Goal: Communication & Community: Answer question/provide support

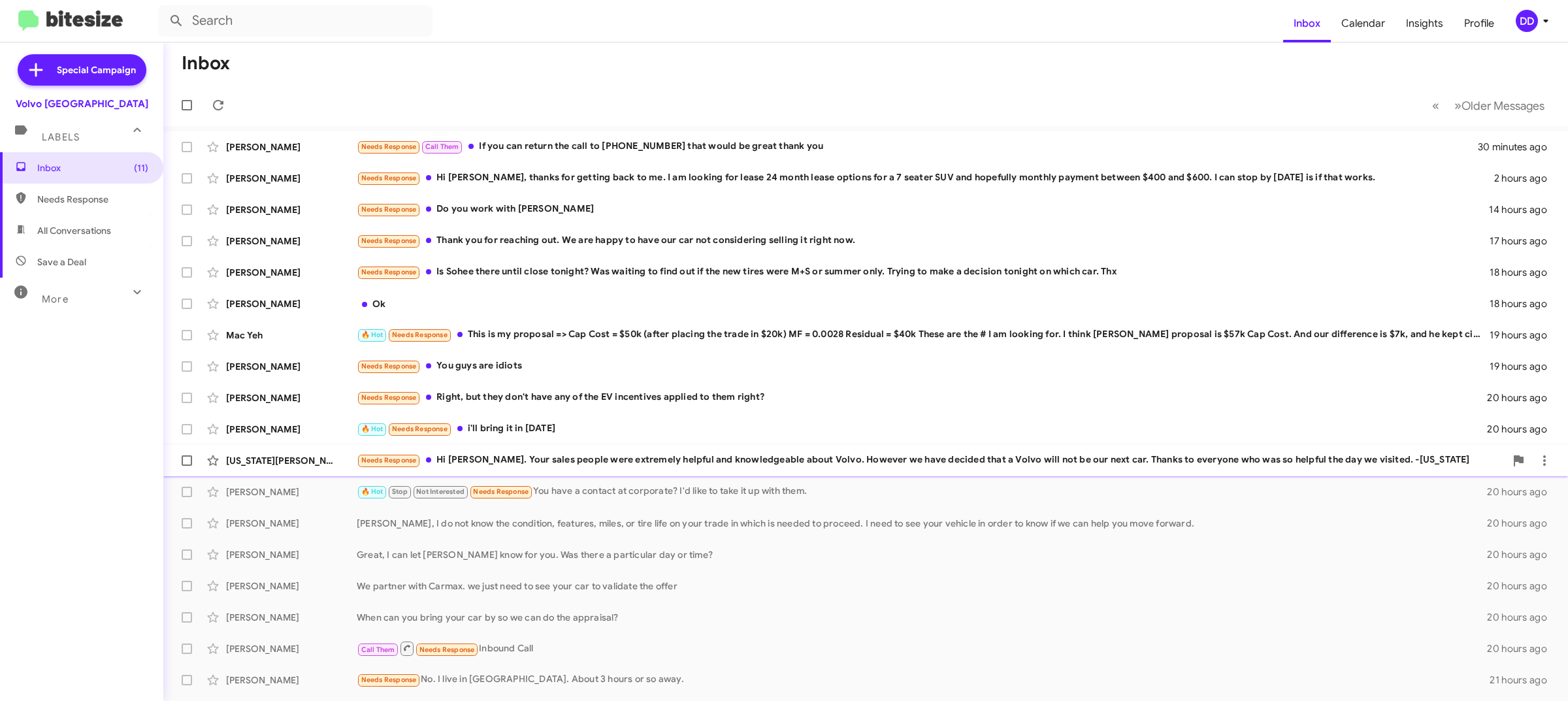
click at [807, 468] on div "Needs Response Hi [PERSON_NAME]. Your sales people were extremely helpful and k…" at bounding box center [931, 459] width 1149 height 15
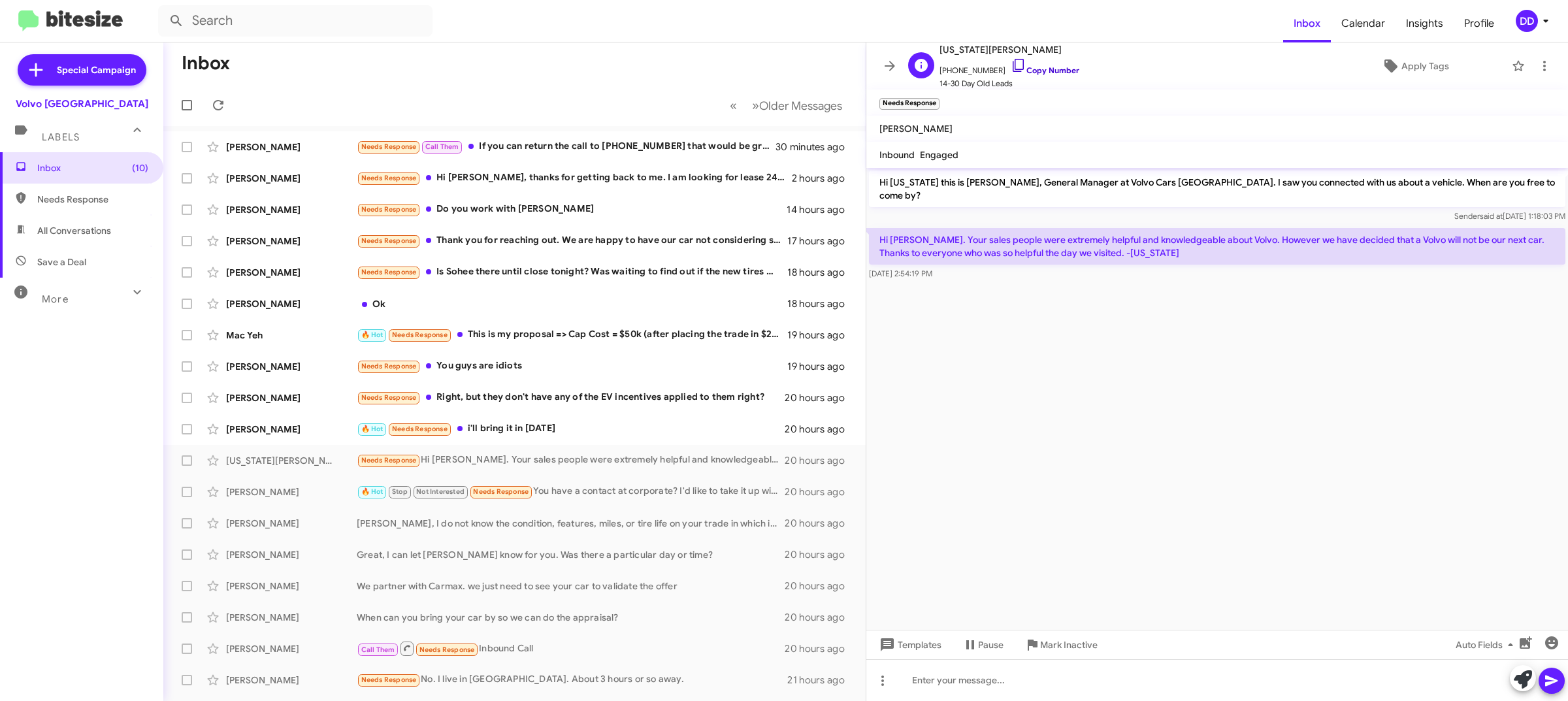
click at [1045, 67] on link "Copy Number" at bounding box center [1044, 70] width 69 height 10
click at [538, 431] on div "🔥 Hot Needs Response i'll bring it in [DATE]" at bounding box center [580, 428] width 446 height 15
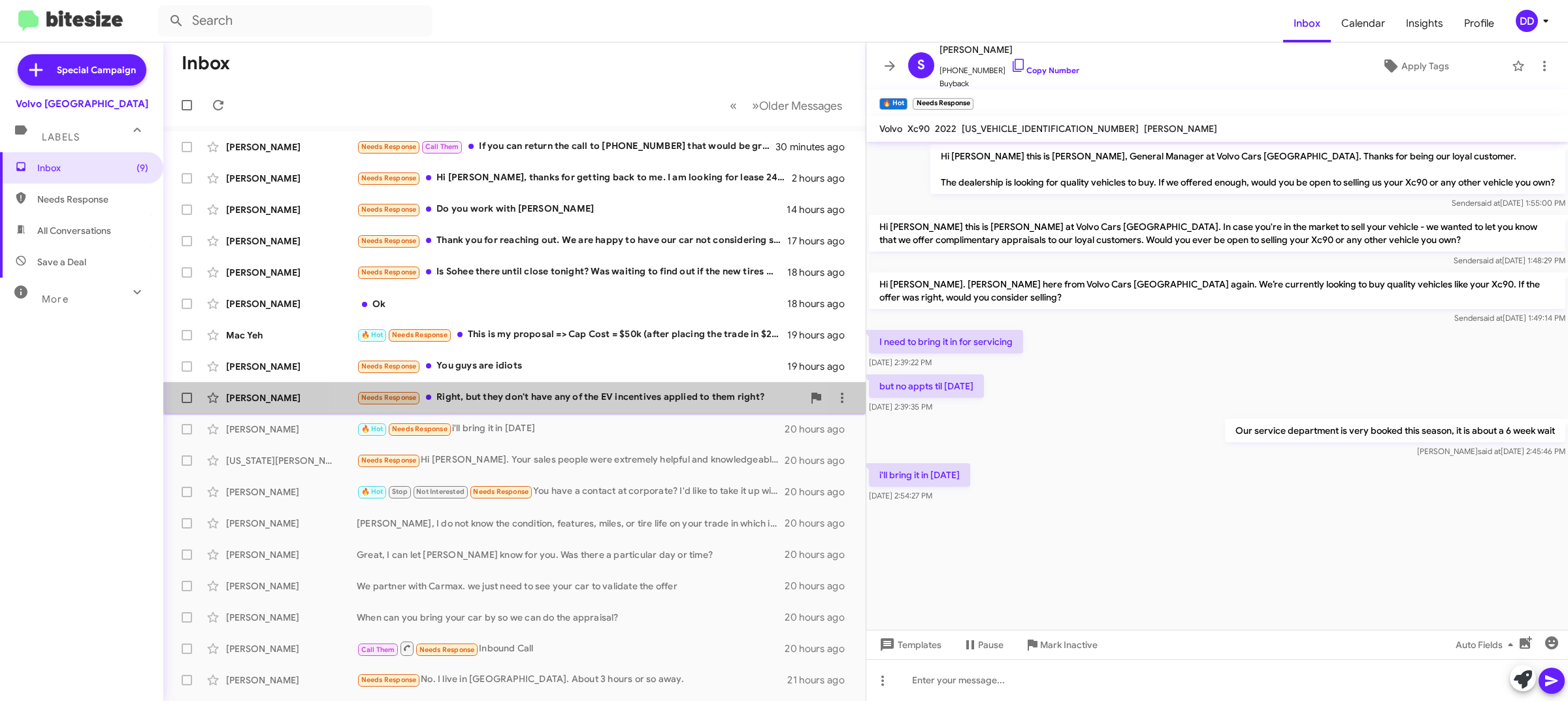
click at [567, 396] on div "Needs Response Right, but they don't have any of the EV incentives applied to t…" at bounding box center [580, 397] width 446 height 15
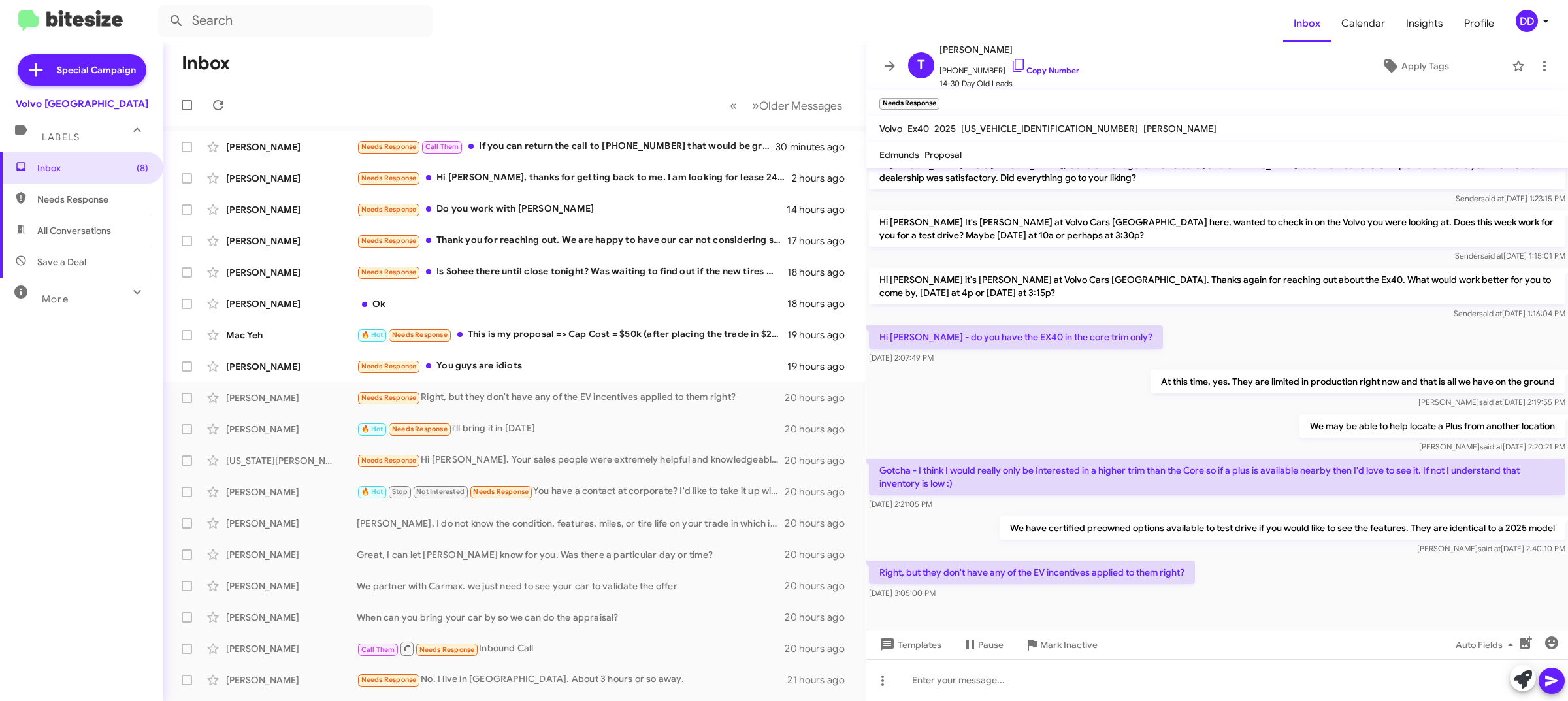
scroll to position [18, 0]
click at [1141, 685] on div at bounding box center [1216, 679] width 701 height 42
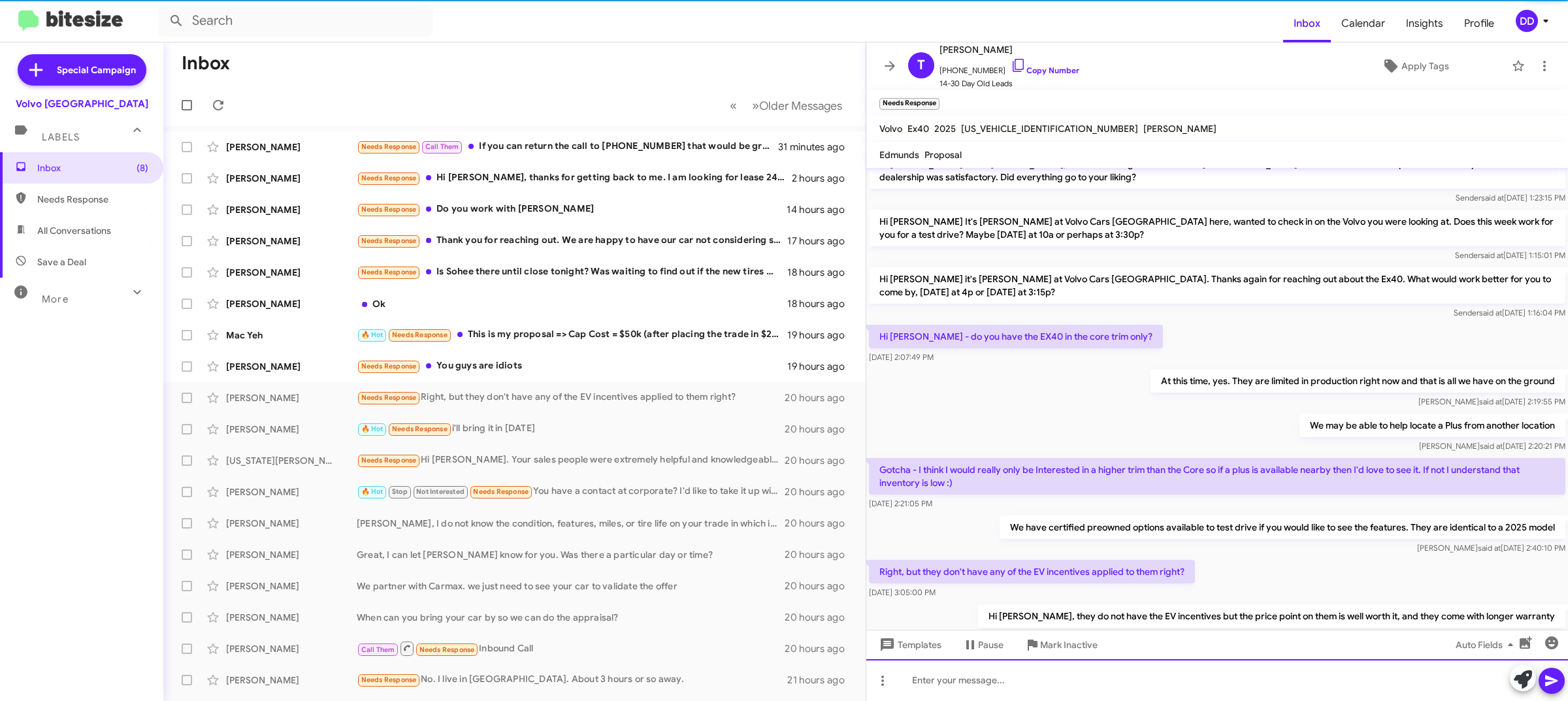
scroll to position [66, 0]
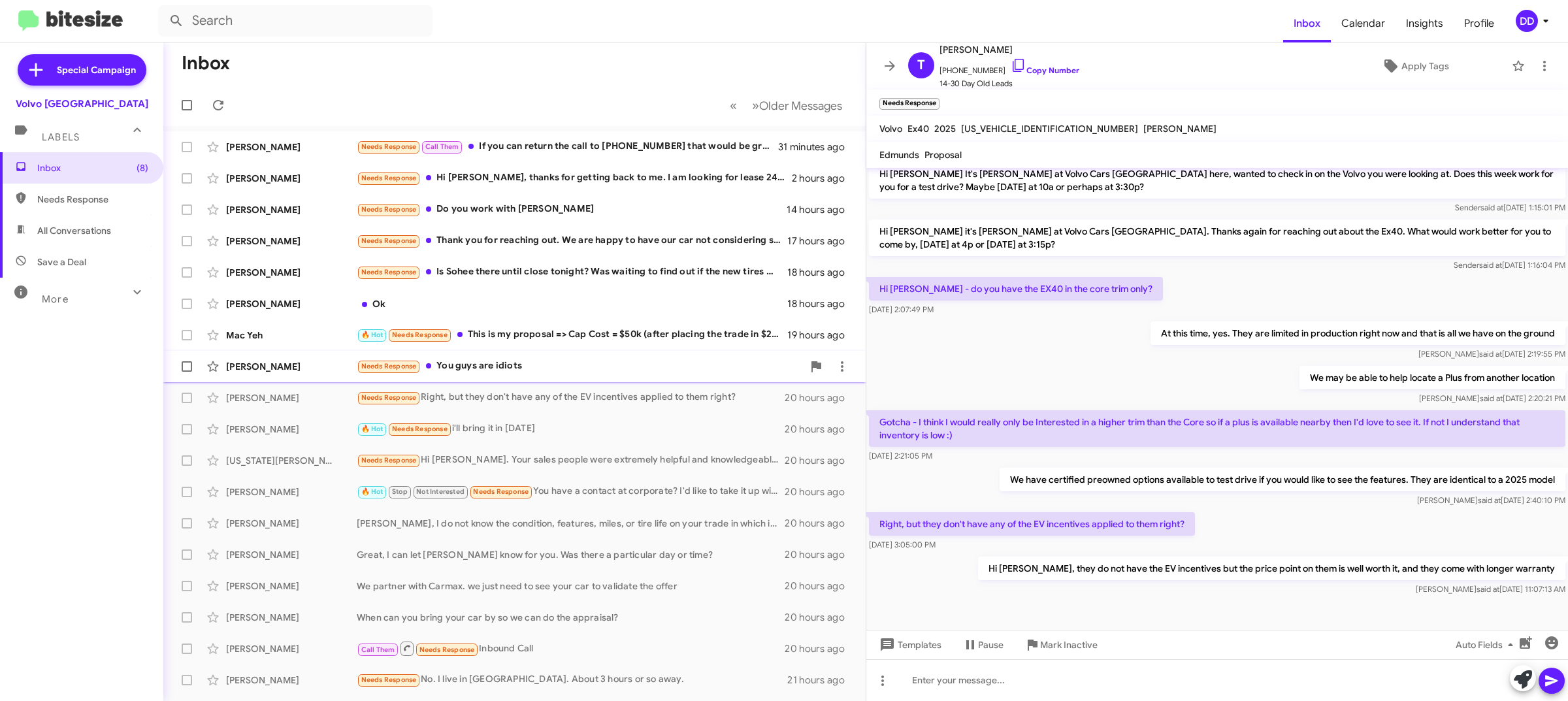
click at [562, 369] on div "Needs Response You guys are idiots" at bounding box center [580, 365] width 446 height 15
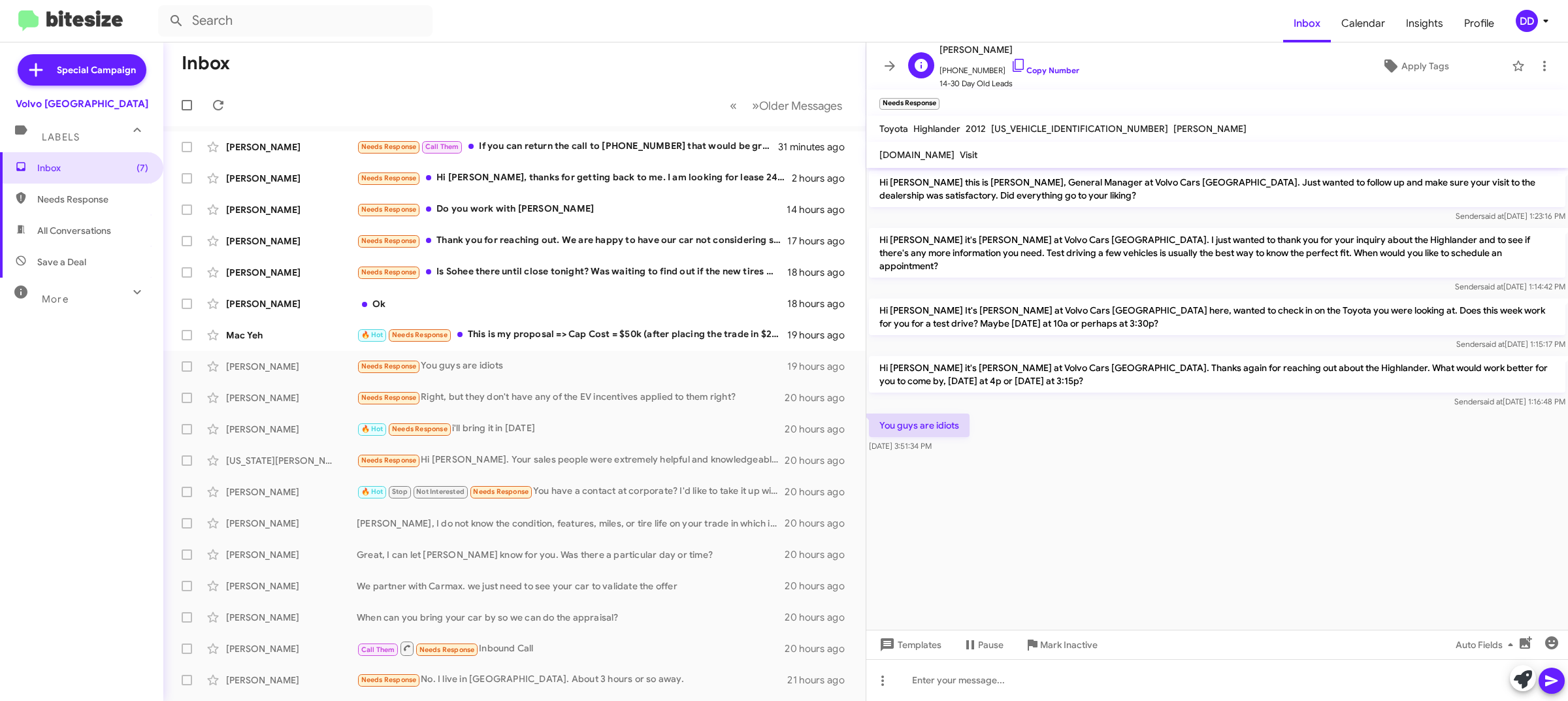
click at [1029, 64] on span "+18314212115 Copy Number" at bounding box center [1009, 67] width 140 height 20
click at [1037, 62] on span "+18314212115 Copy Number" at bounding box center [1009, 67] width 140 height 20
click at [1036, 70] on link "Copy Number" at bounding box center [1044, 70] width 69 height 10
click at [1163, 683] on div at bounding box center [1216, 679] width 701 height 42
click at [1410, 62] on span "Apply Tags" at bounding box center [1424, 65] width 48 height 23
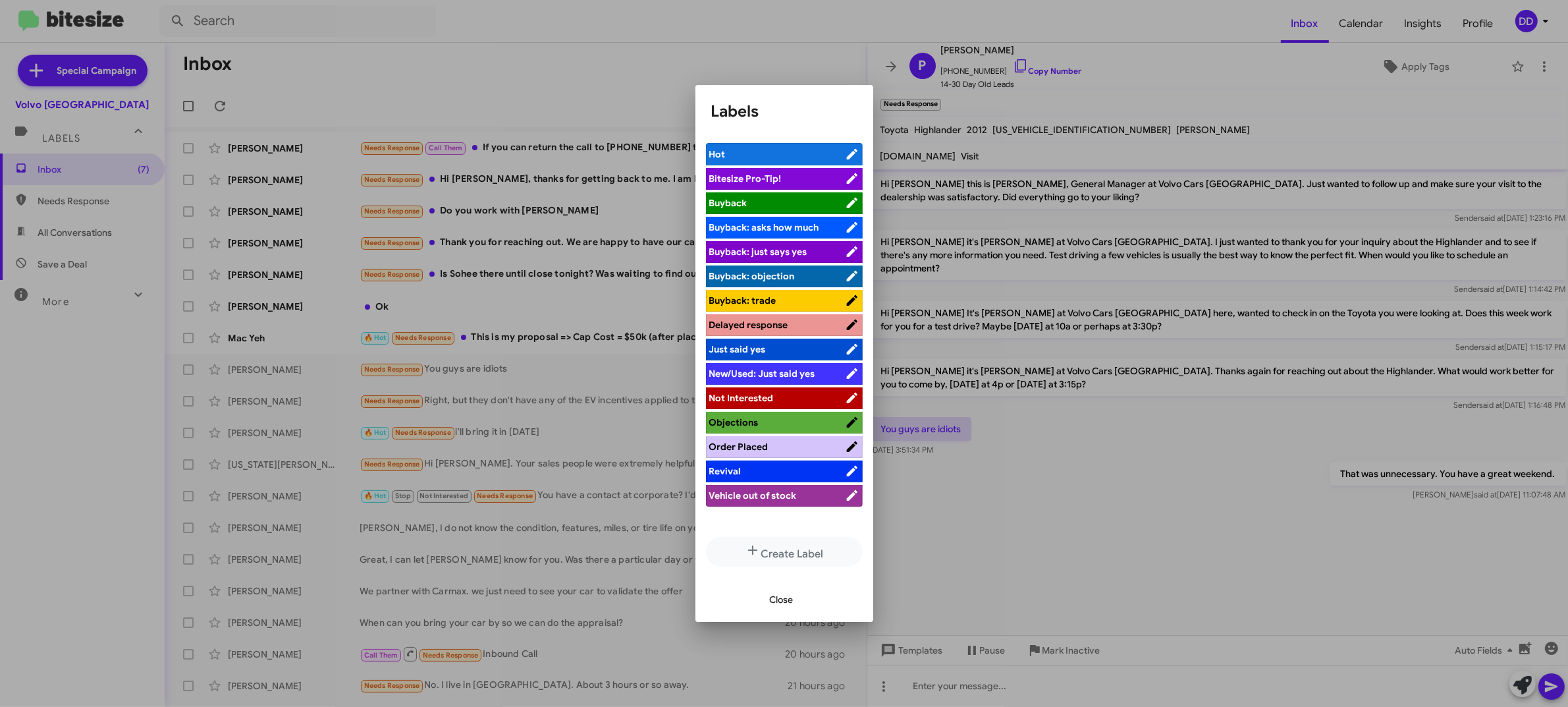
click at [765, 396] on span "Not Interested" at bounding box center [742, 398] width 65 height 12
click at [772, 594] on span "Close" at bounding box center [782, 599] width 24 height 24
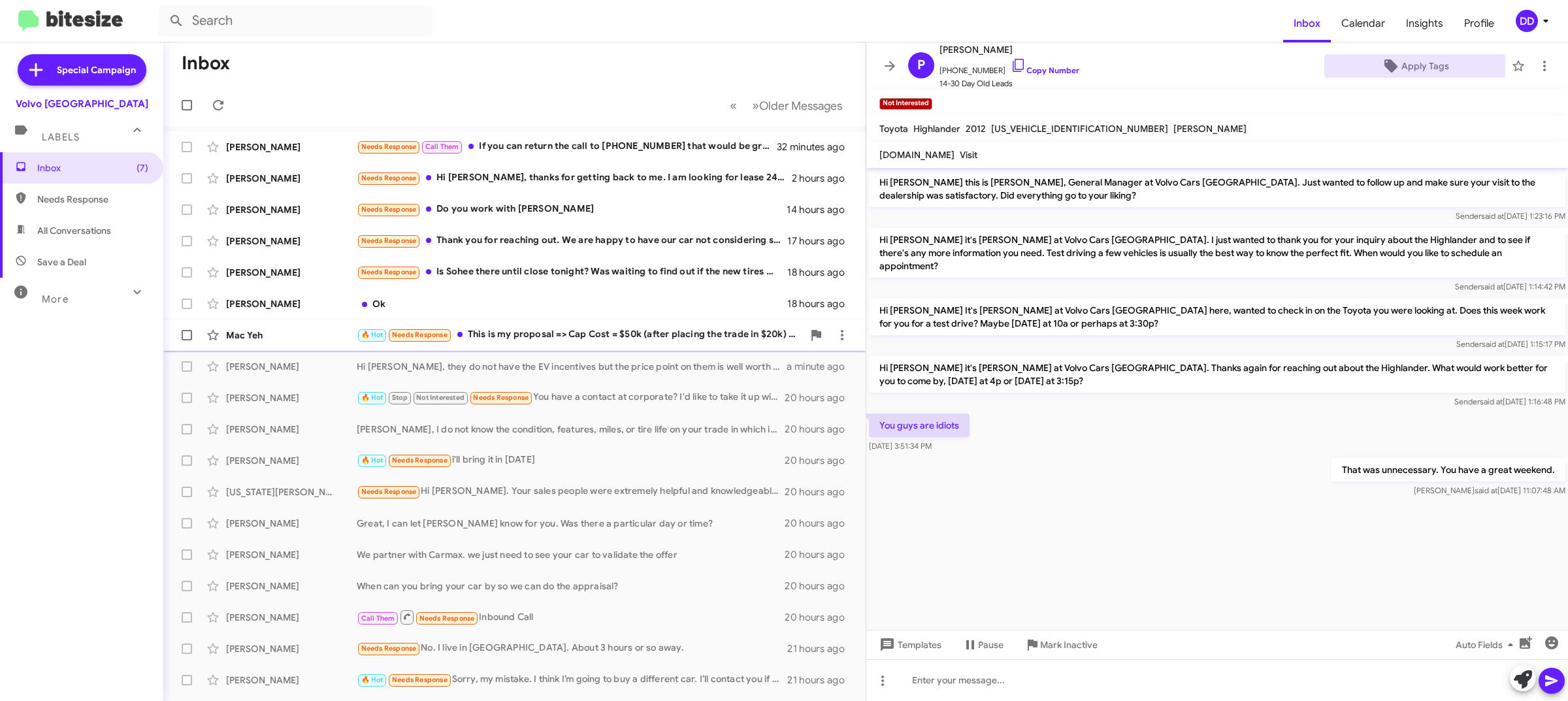
click at [518, 329] on div "🔥 Hot Needs Response This is my proposal => Cap Cost = $50k (after placing the …" at bounding box center [580, 334] width 446 height 15
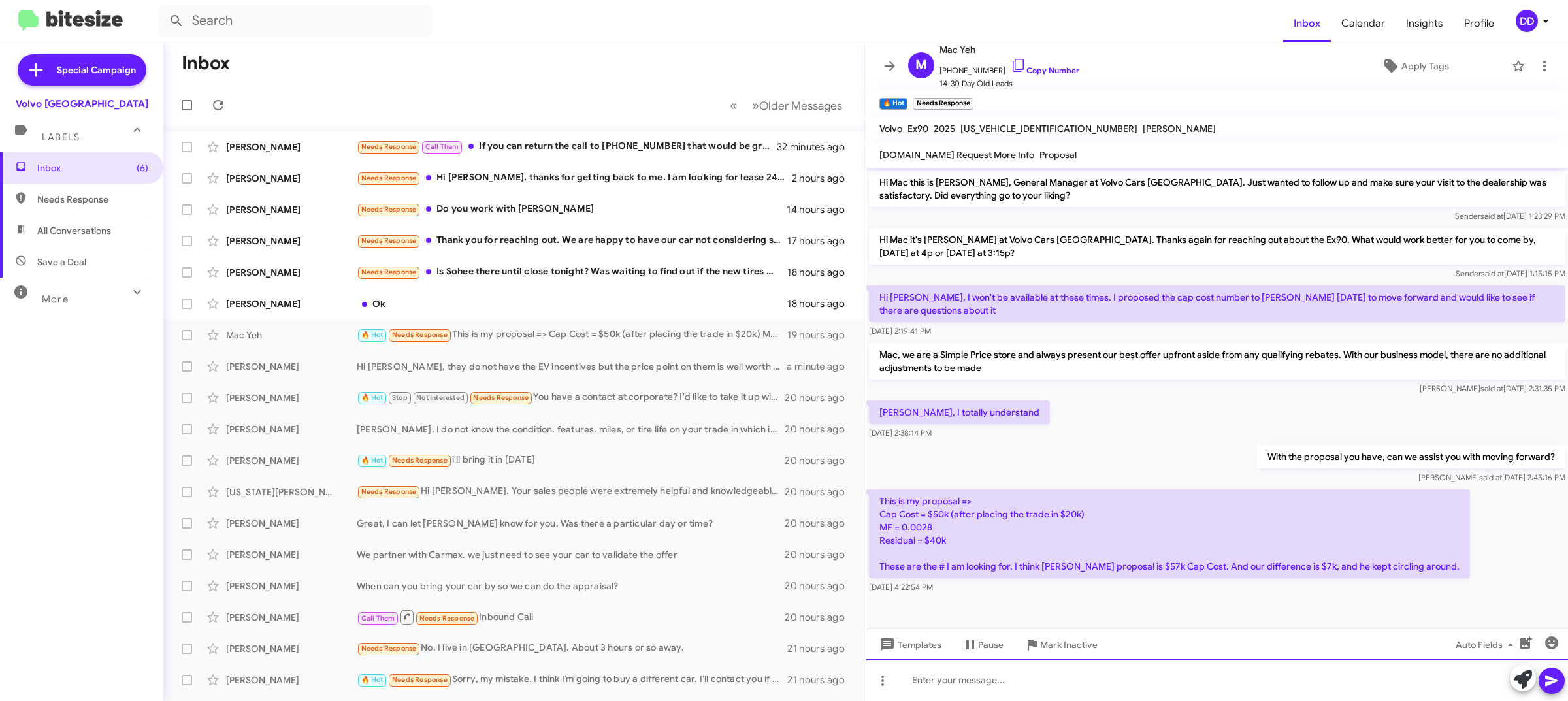
click at [1230, 676] on div at bounding box center [1216, 679] width 701 height 42
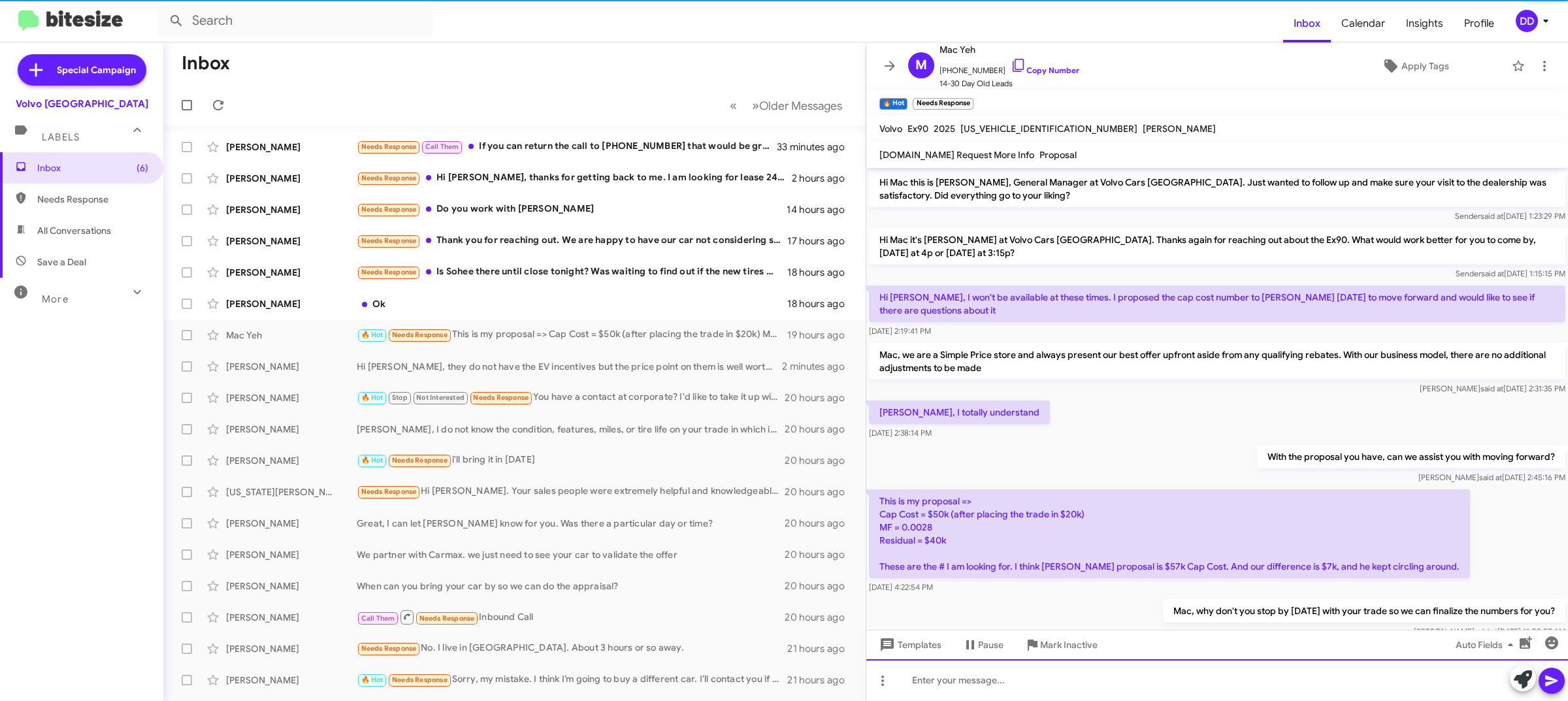
scroll to position [36, 0]
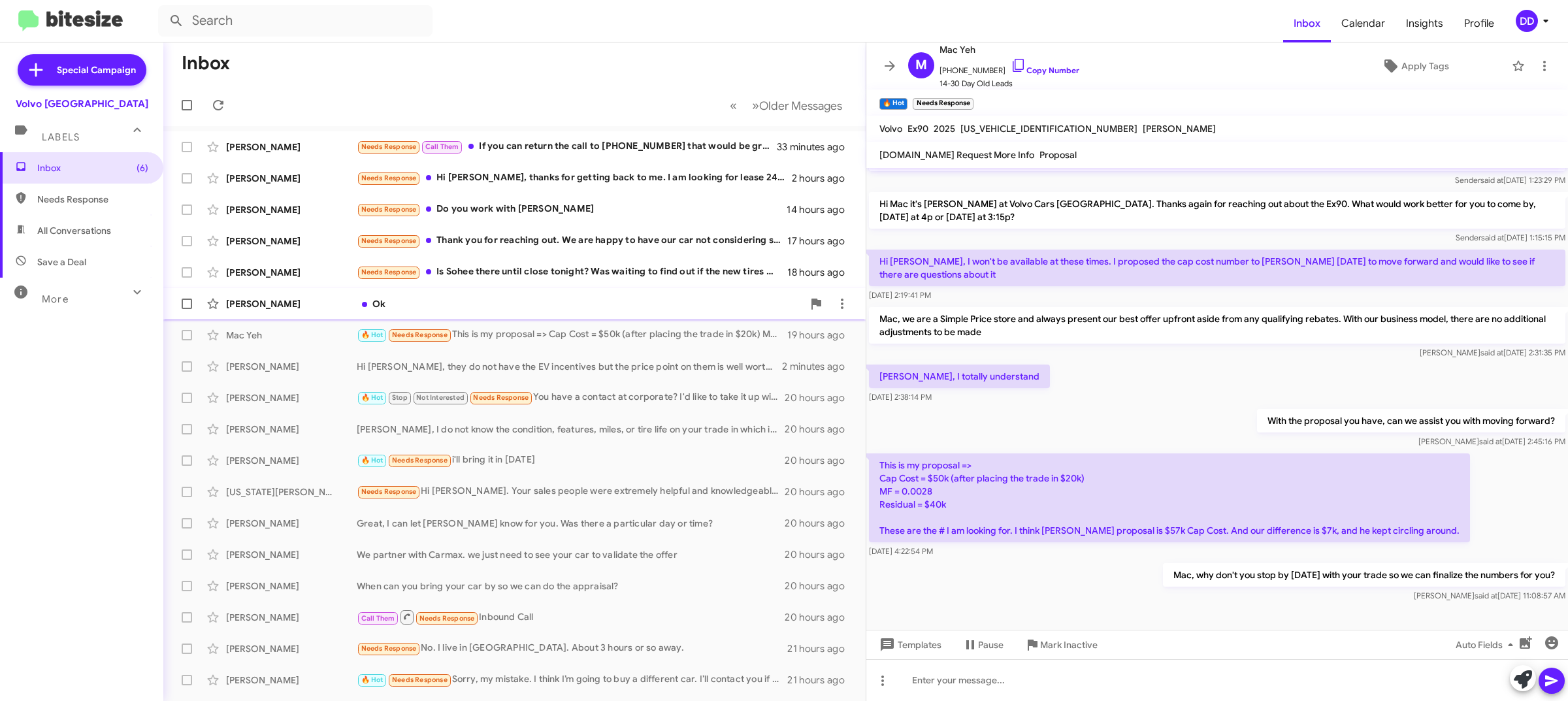
click at [539, 292] on div "Shashank Khandelwal Ok 18 hours ago" at bounding box center [514, 304] width 681 height 26
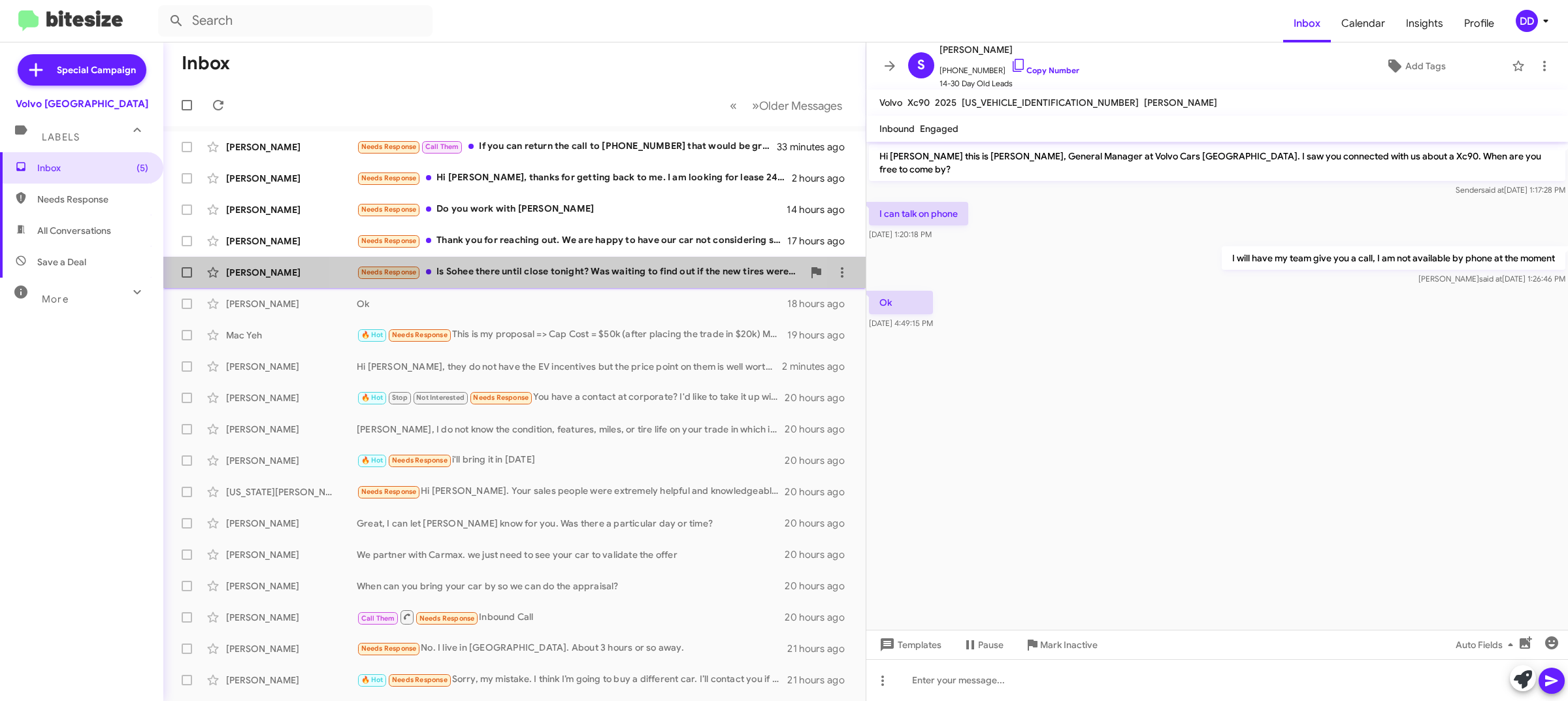
click at [520, 271] on div "Needs Response Is Sohee there until close tonight? Was waiting to find out if t…" at bounding box center [580, 271] width 446 height 15
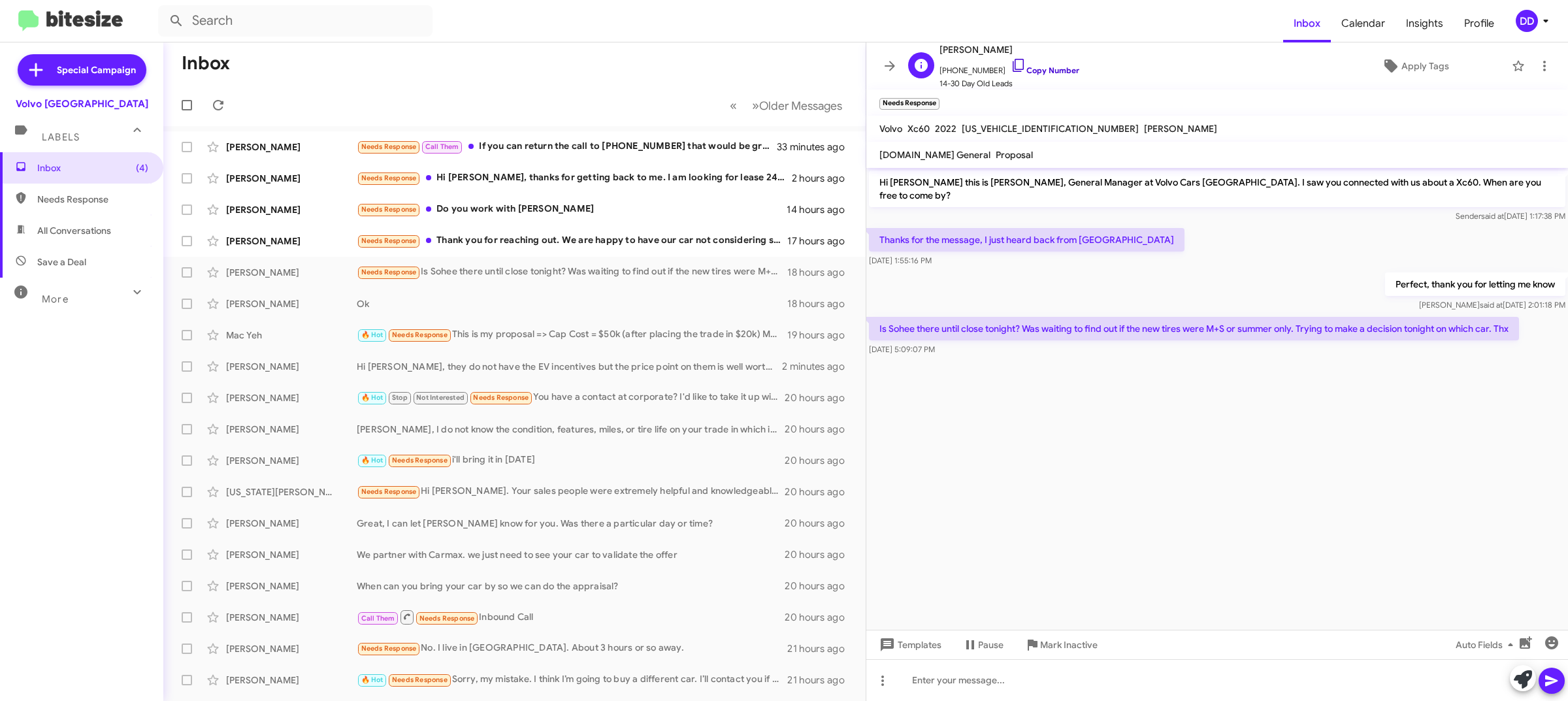
click at [1033, 70] on link "Copy Number" at bounding box center [1044, 70] width 69 height 10
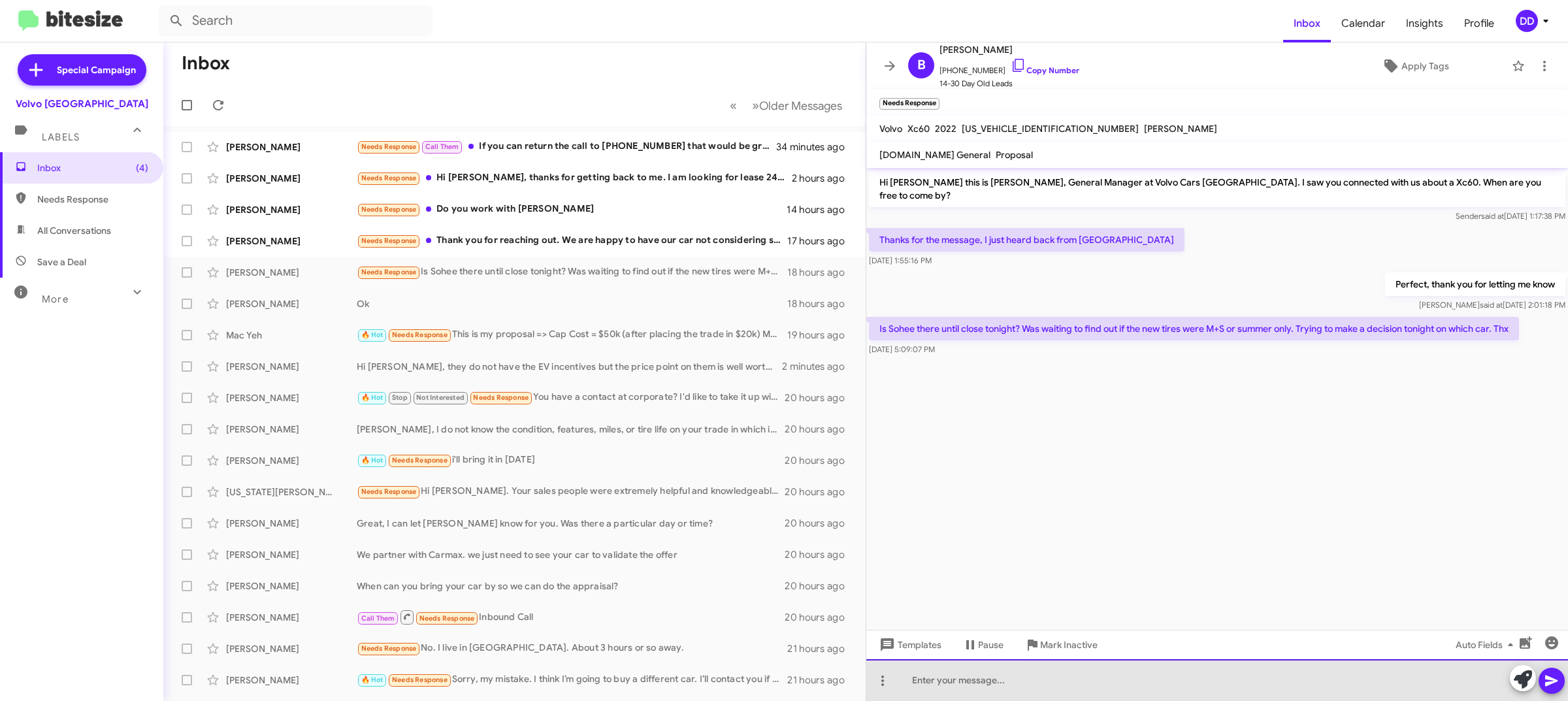
click at [1216, 671] on div at bounding box center [1216, 679] width 701 height 42
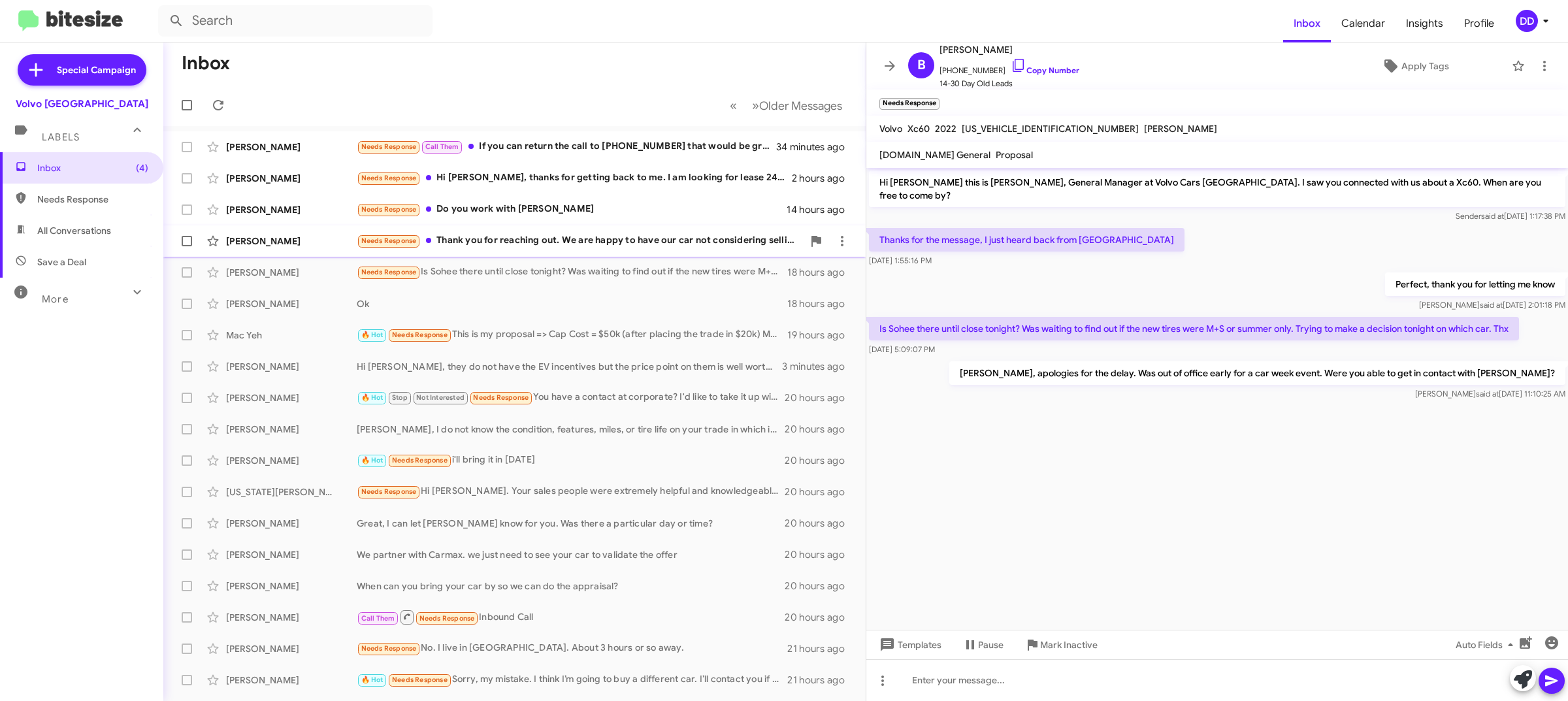
click at [517, 243] on div "Needs Response Thank you for reaching out. We are happy to have our car not con…" at bounding box center [580, 240] width 446 height 15
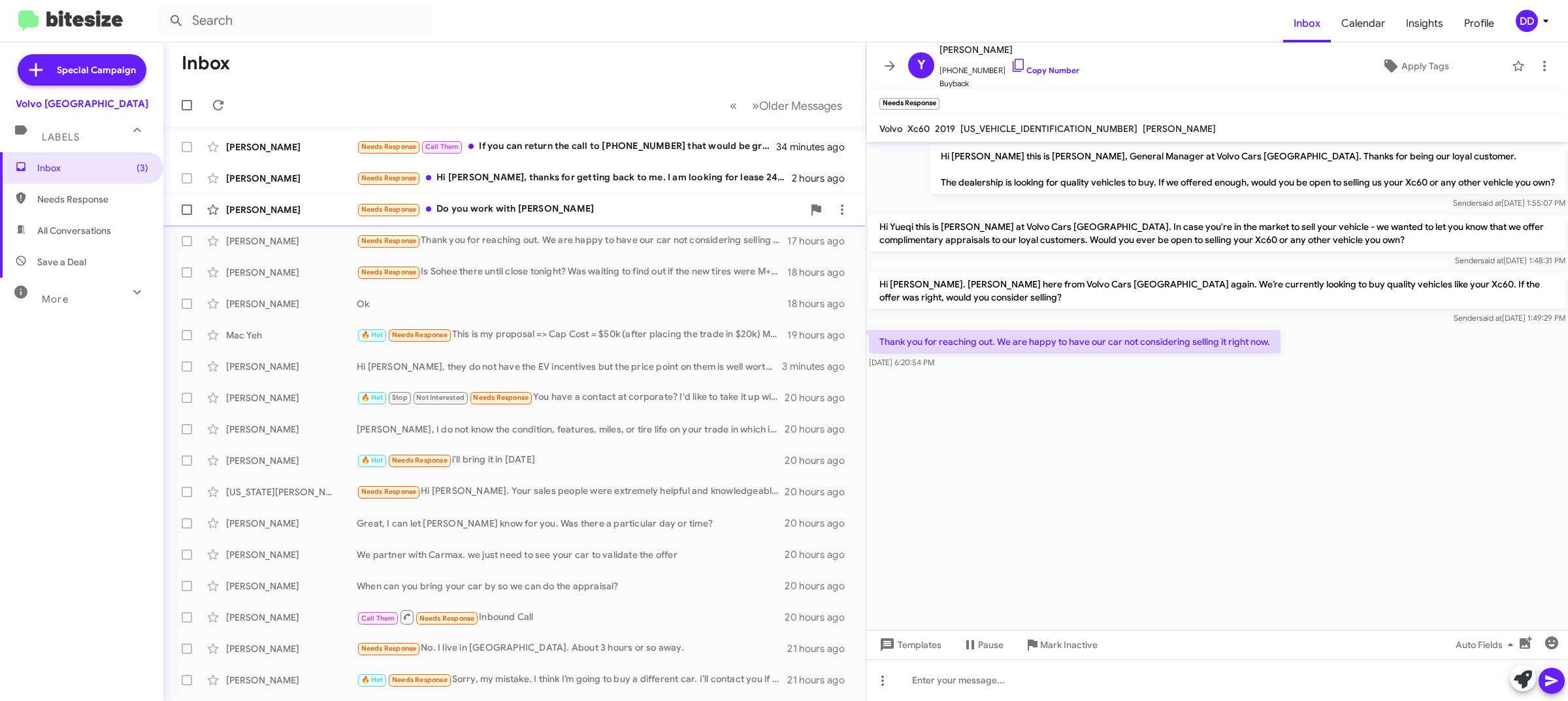
click at [579, 210] on div "Needs Response Do you work with Savannah" at bounding box center [580, 209] width 446 height 15
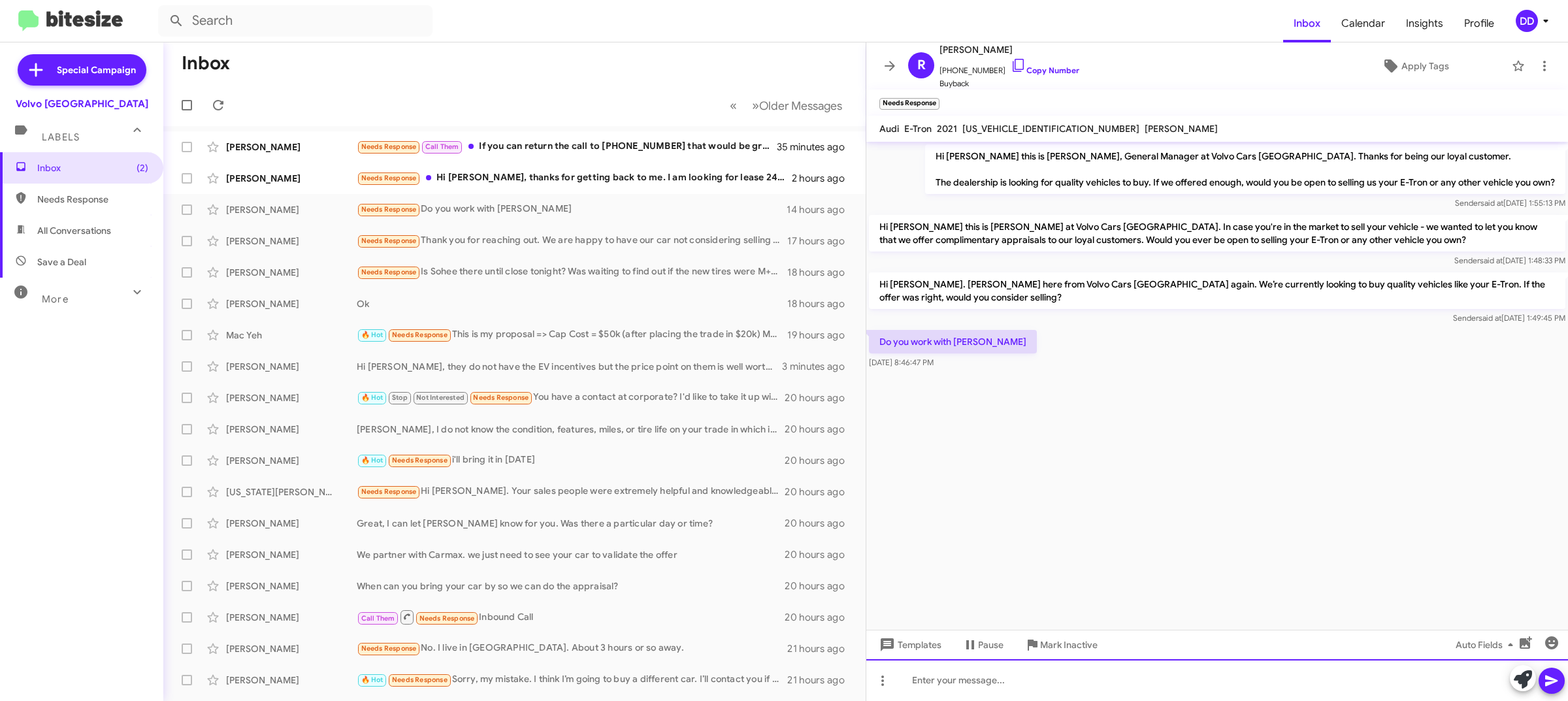
click at [1168, 677] on div at bounding box center [1216, 679] width 701 height 42
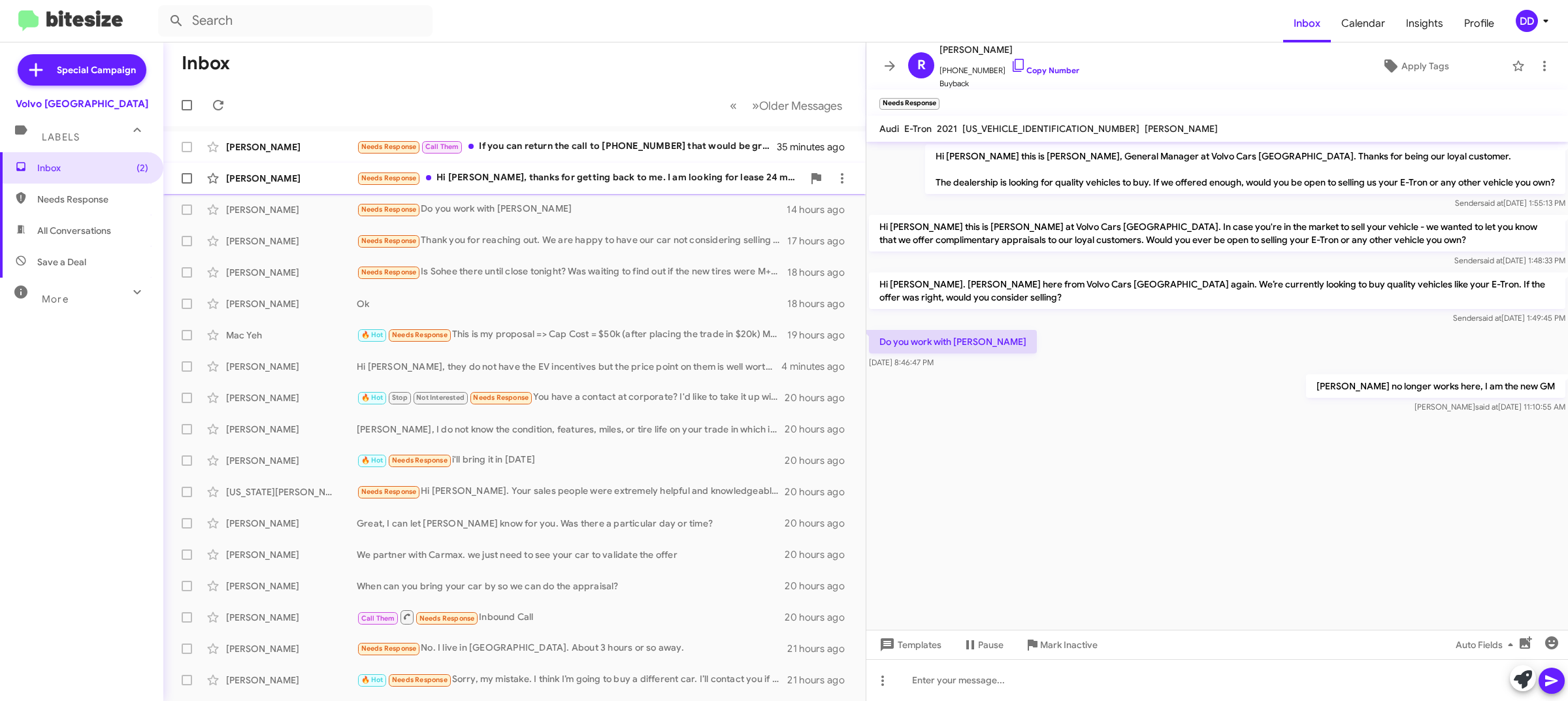
click at [592, 175] on div "Needs Response Hi David, thanks for getting back to me. I am looking for lease …" at bounding box center [580, 177] width 446 height 15
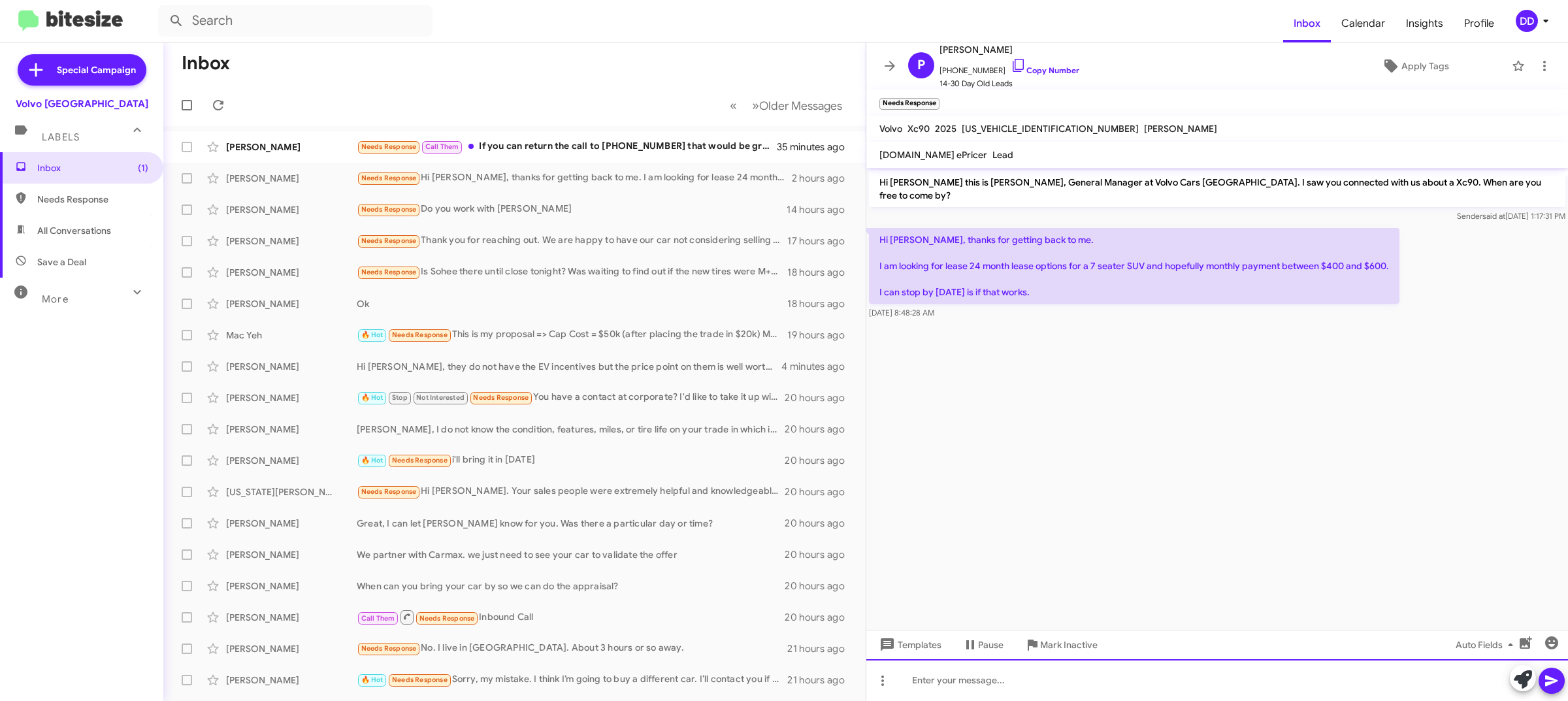
click at [1136, 698] on div at bounding box center [1216, 679] width 701 height 42
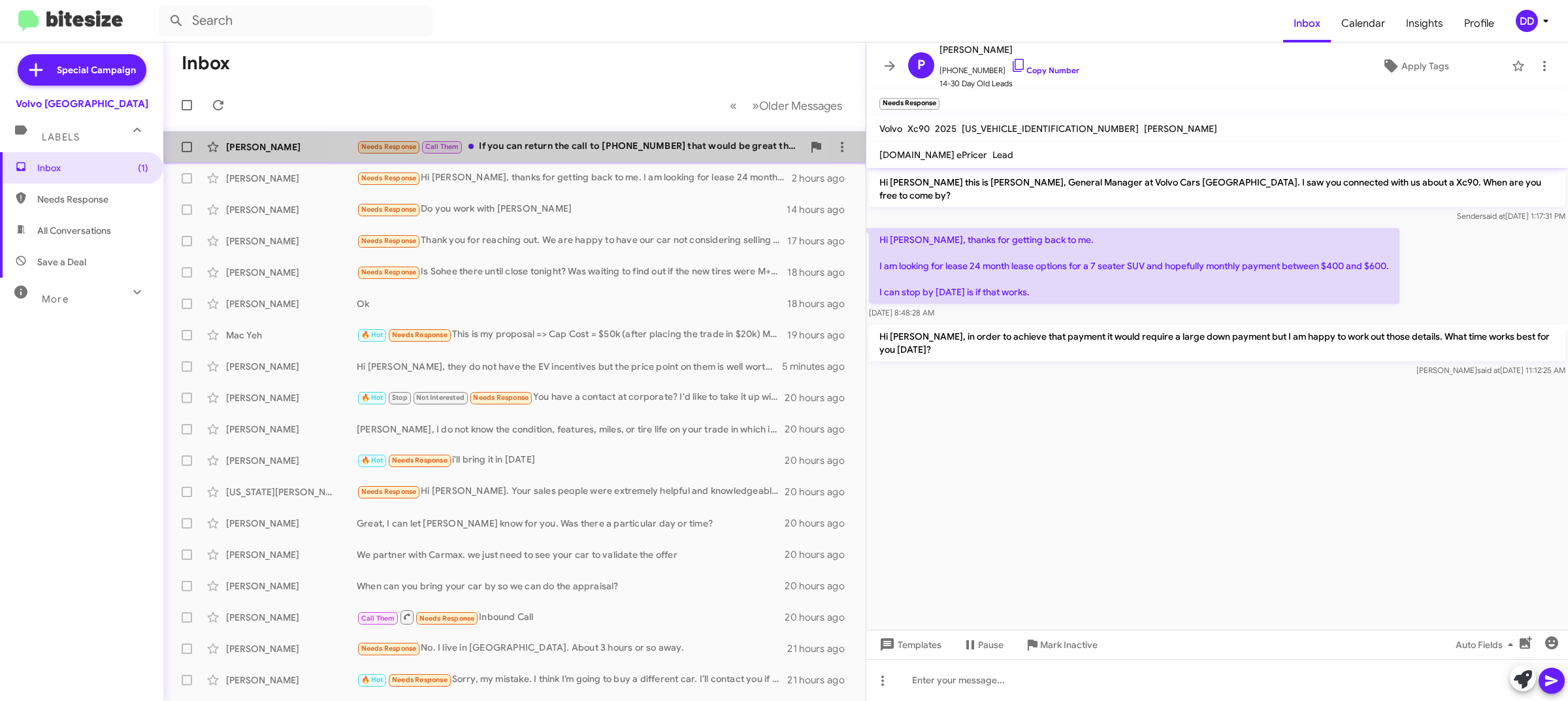
click at [546, 145] on div "Needs Response Call Them If you can return the call to +1 (209) 452-2582 that w…" at bounding box center [580, 146] width 446 height 15
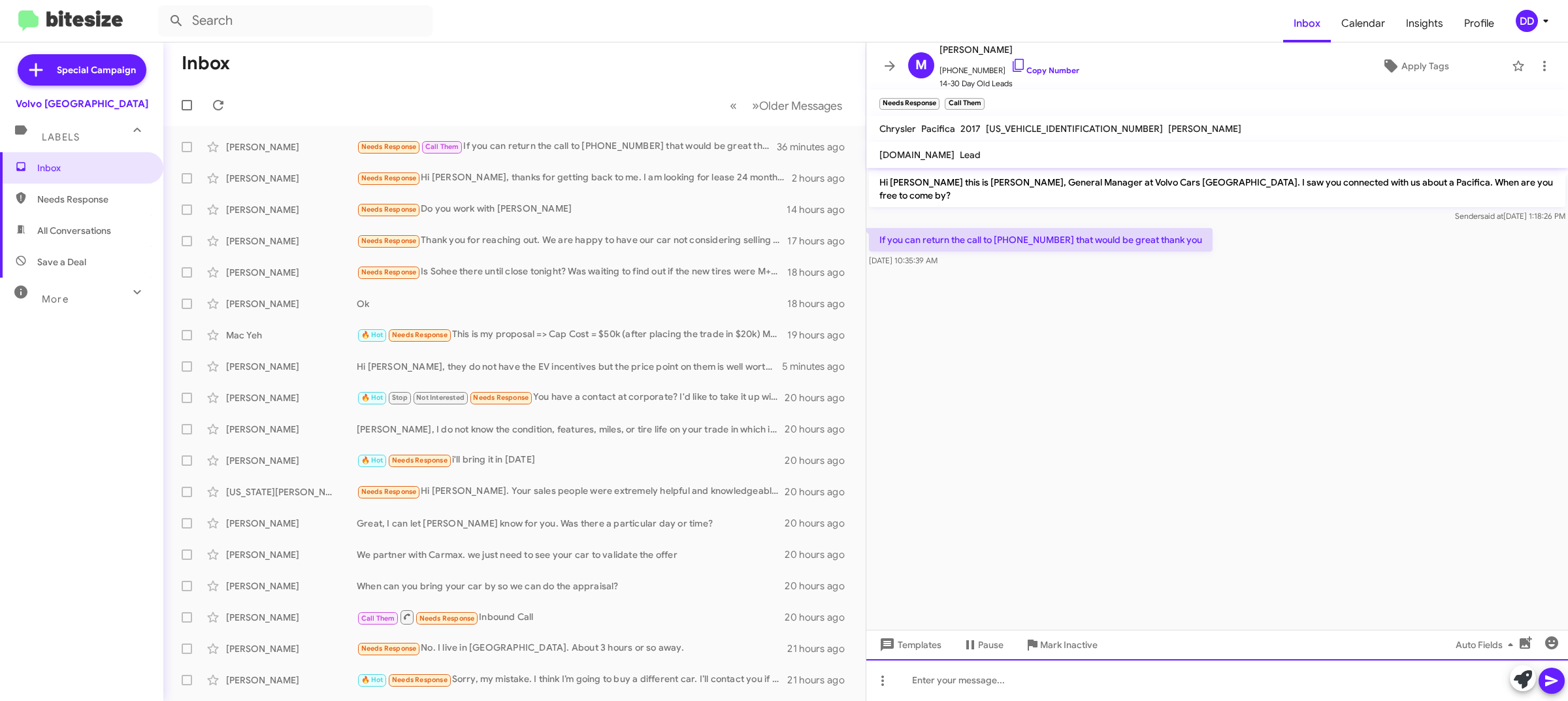
click at [1215, 672] on div at bounding box center [1216, 679] width 701 height 42
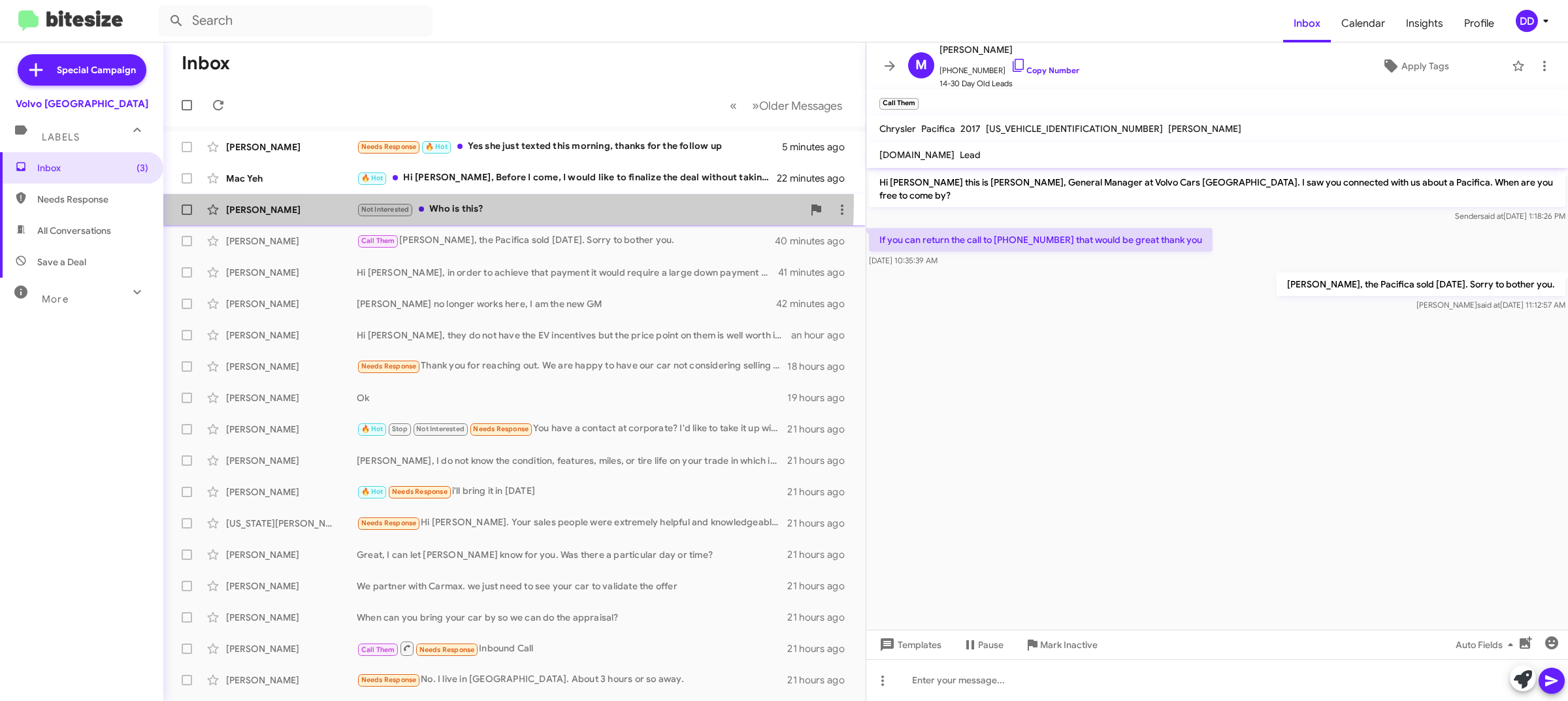
click at [495, 203] on div "Not Interested Who is this?" at bounding box center [580, 209] width 446 height 15
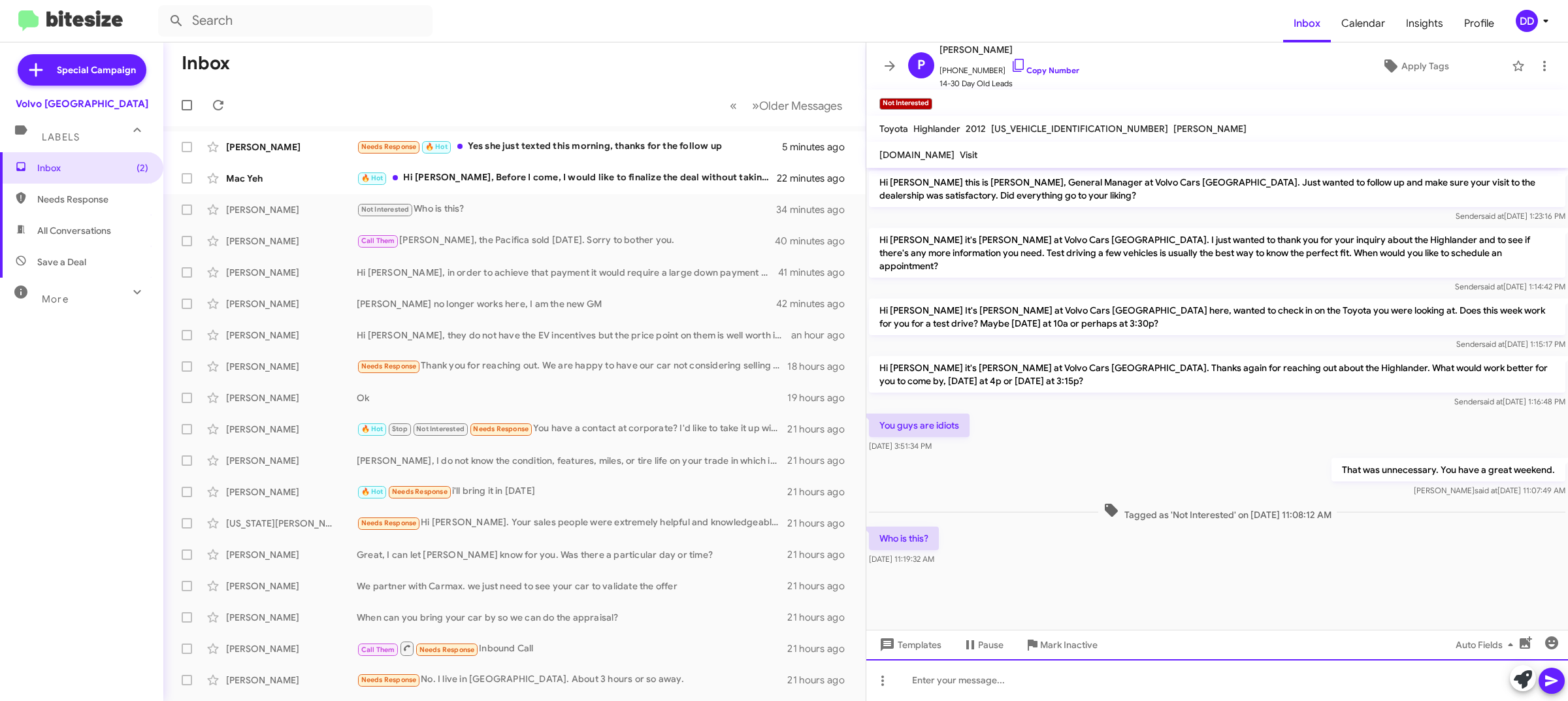
click at [1141, 688] on div at bounding box center [1216, 679] width 701 height 42
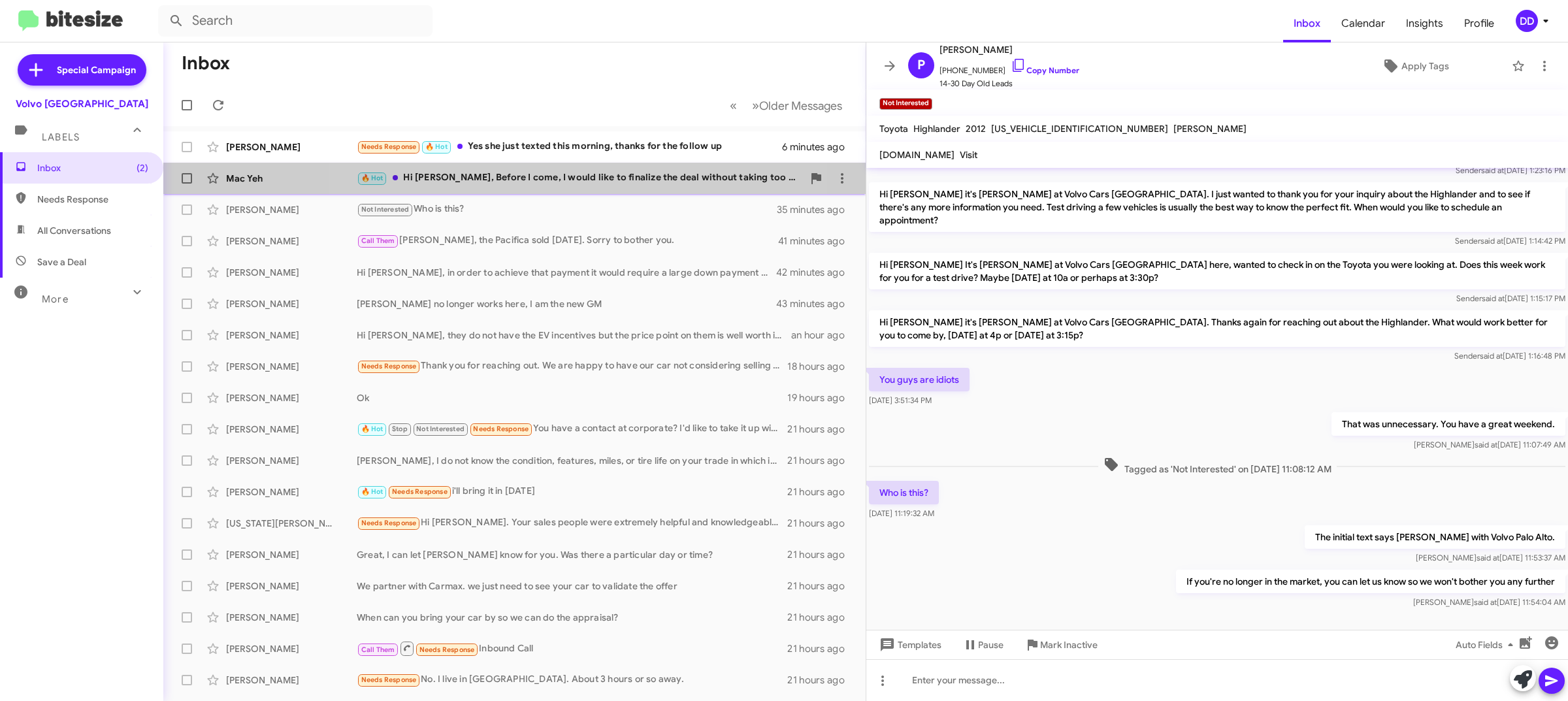
click at [555, 184] on div "🔥 Hot Hi [PERSON_NAME], Before I come, I would like to finalize the deal withou…" at bounding box center [580, 177] width 446 height 15
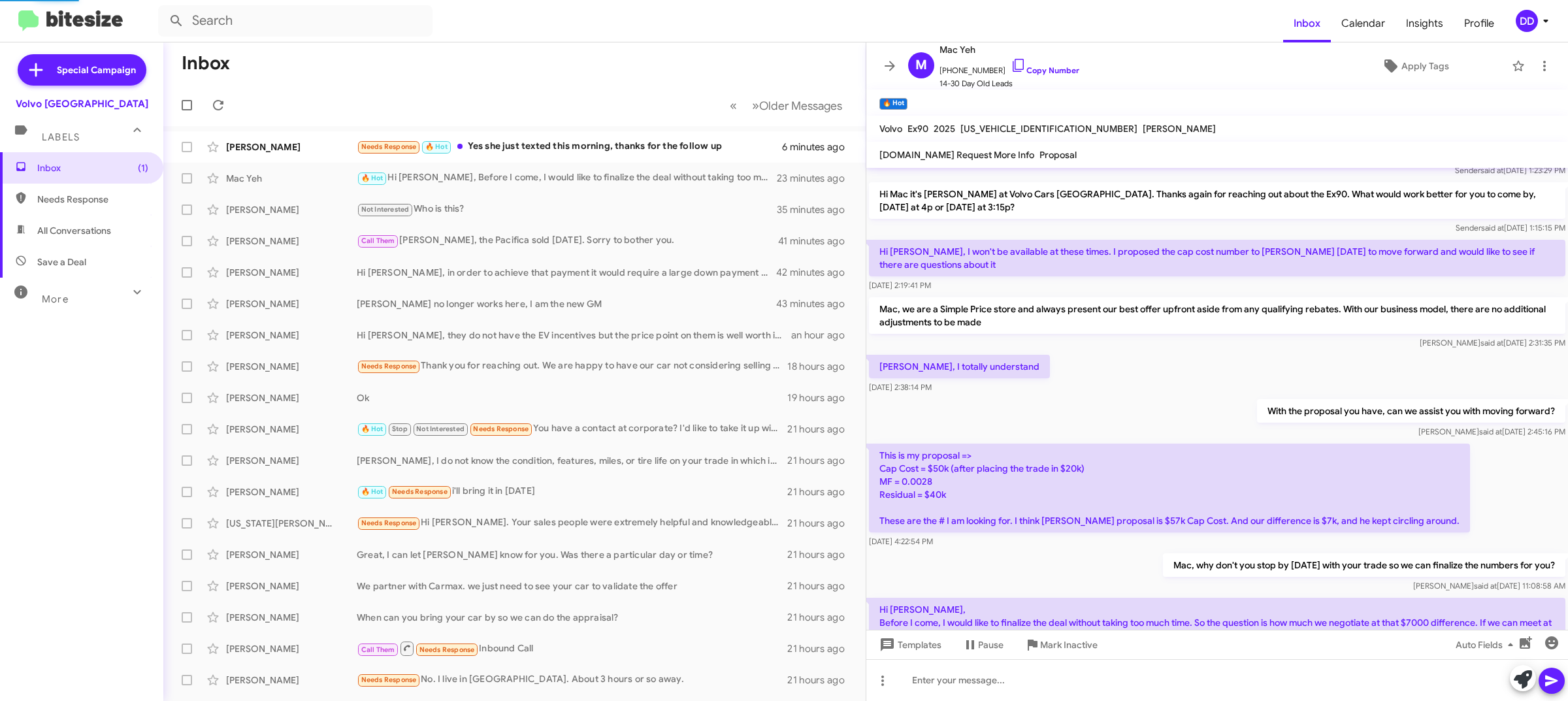
scroll to position [109, 0]
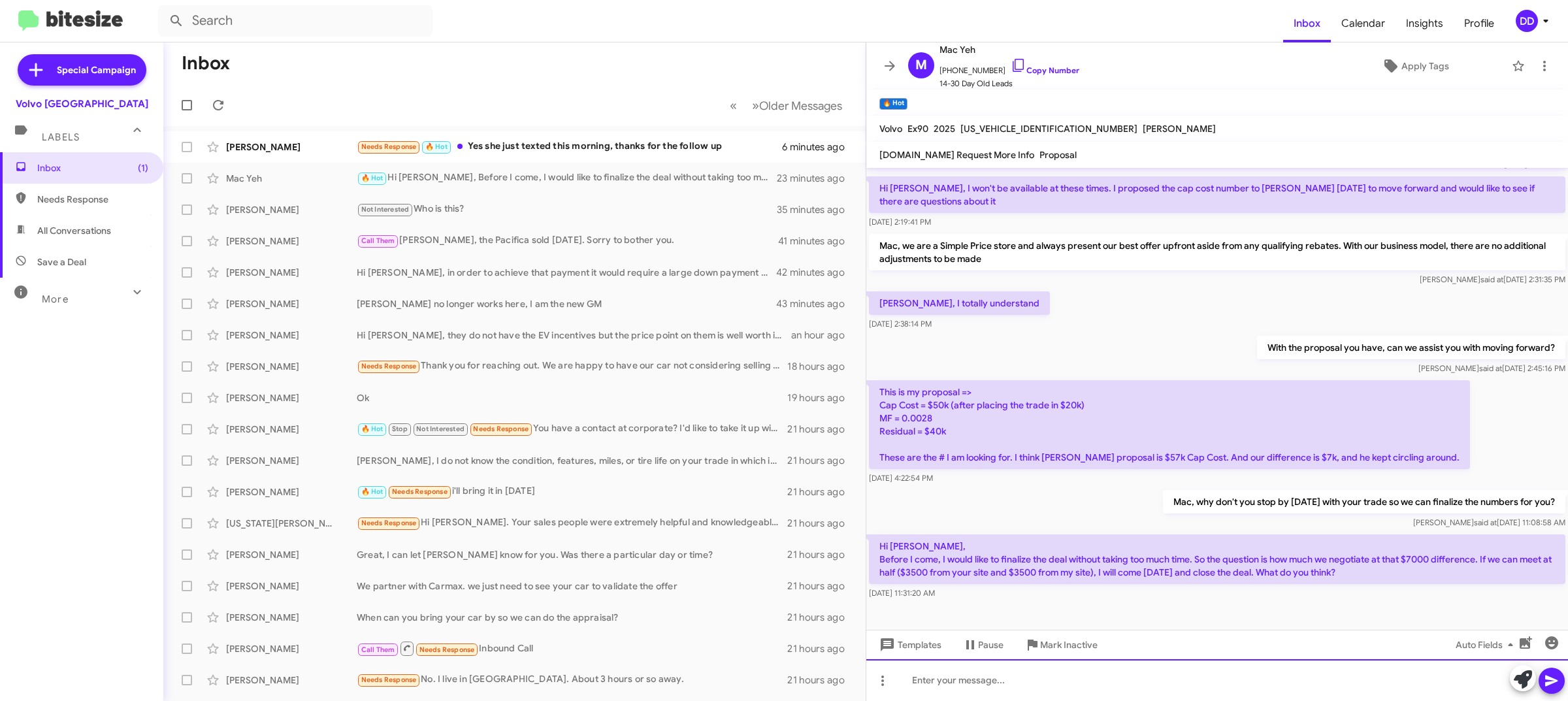
click at [1228, 677] on div at bounding box center [1216, 679] width 701 height 42
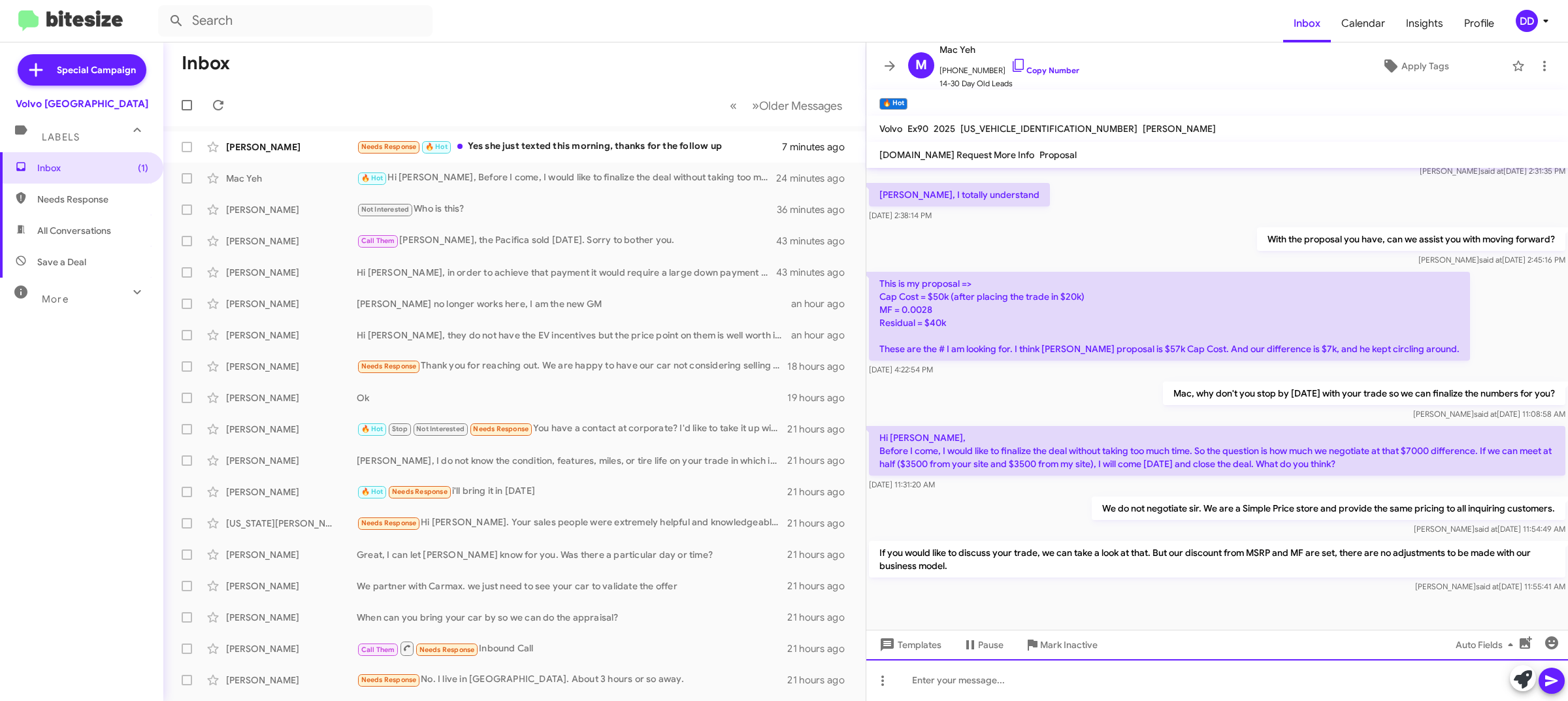
scroll to position [218, 0]
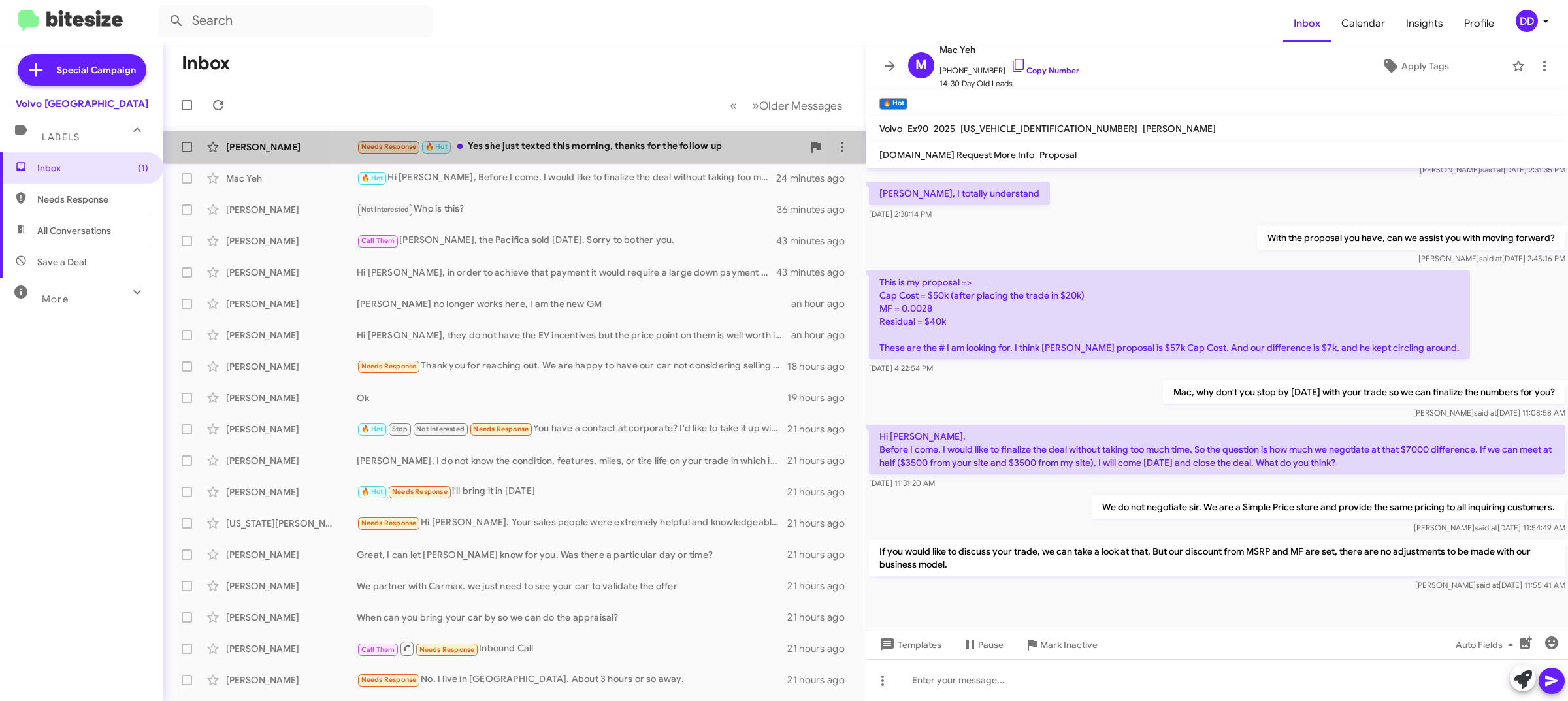
click at [560, 151] on div "Needs Response 🔥 Hot Yes she just texted this morning, thanks for the follow up" at bounding box center [580, 146] width 446 height 15
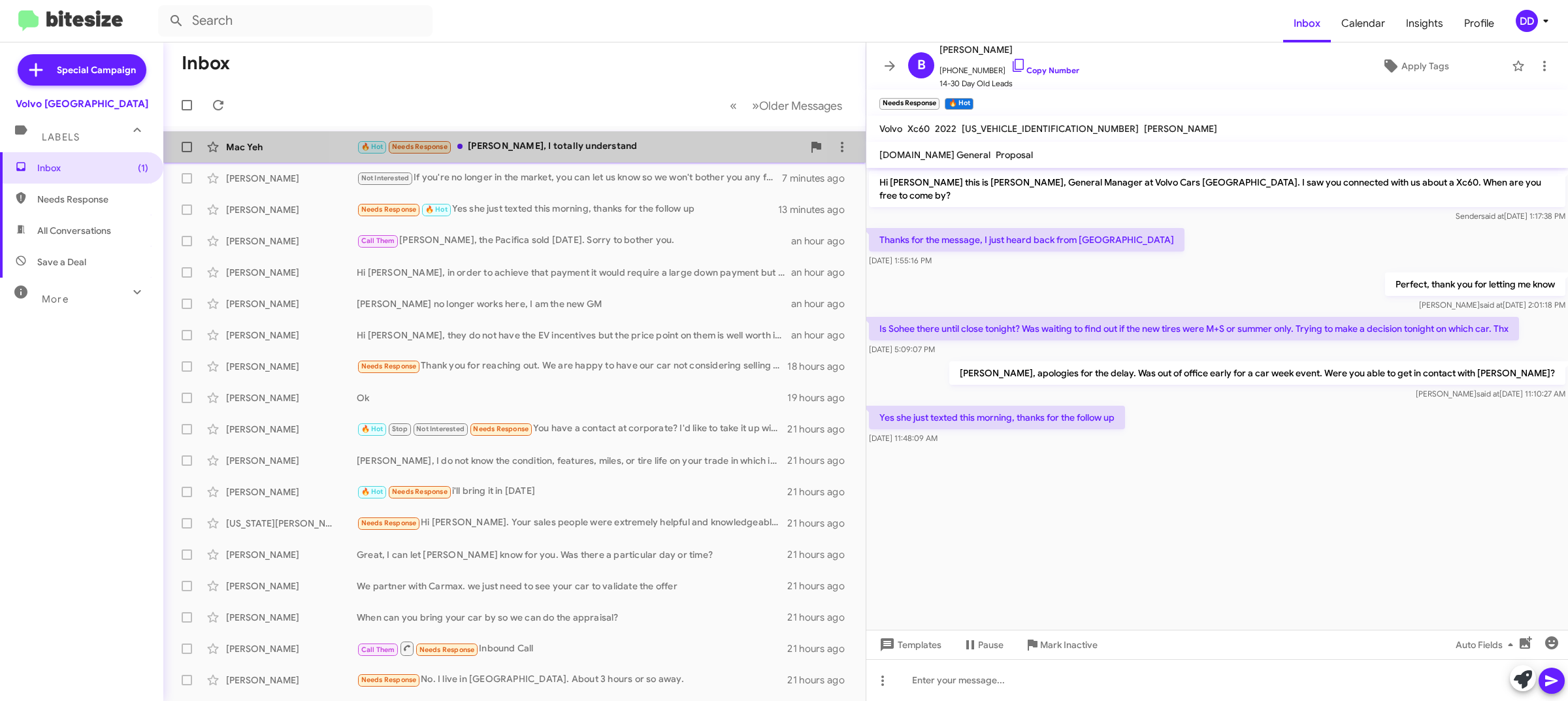
click at [554, 145] on div "🔥 Hot Needs Response [PERSON_NAME], I totally understand" at bounding box center [580, 146] width 446 height 15
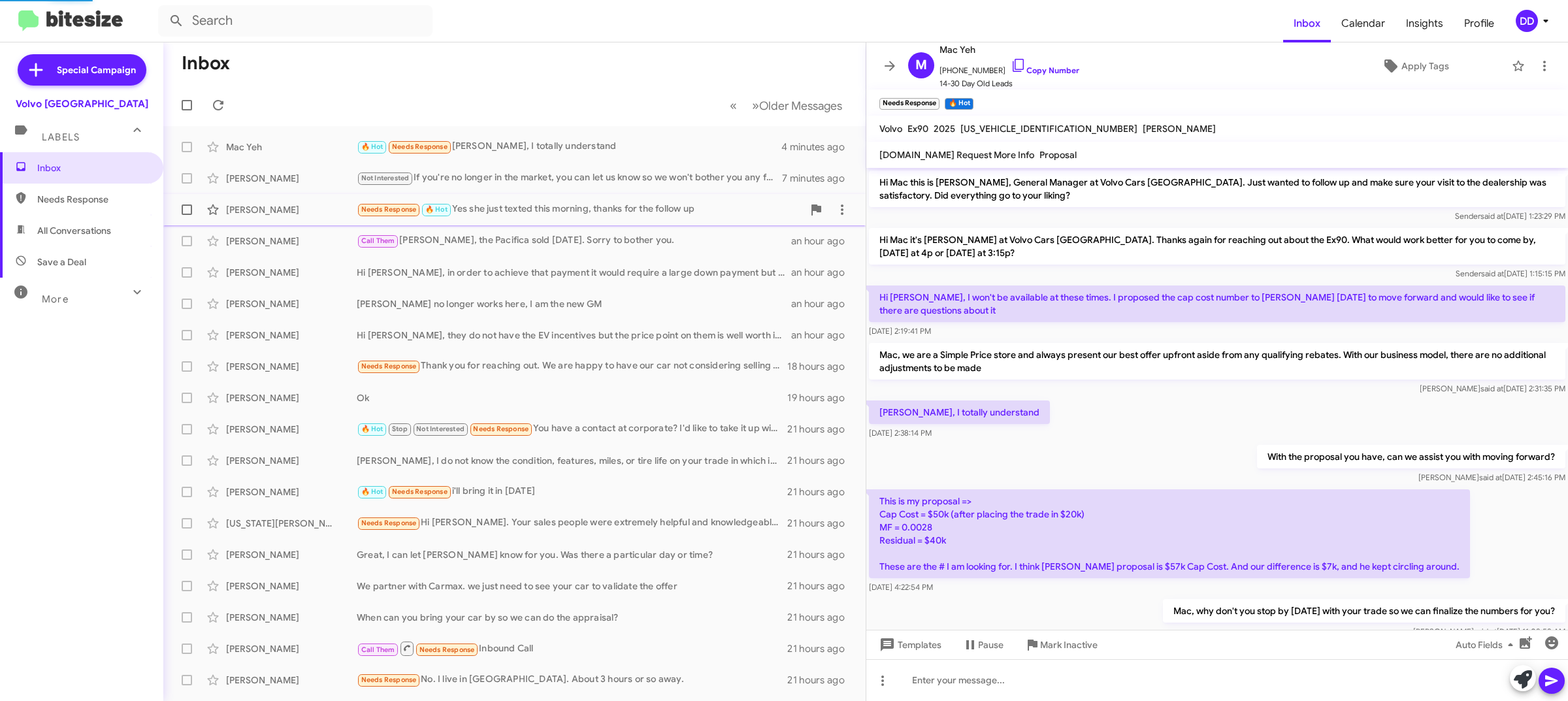
scroll to position [266, 0]
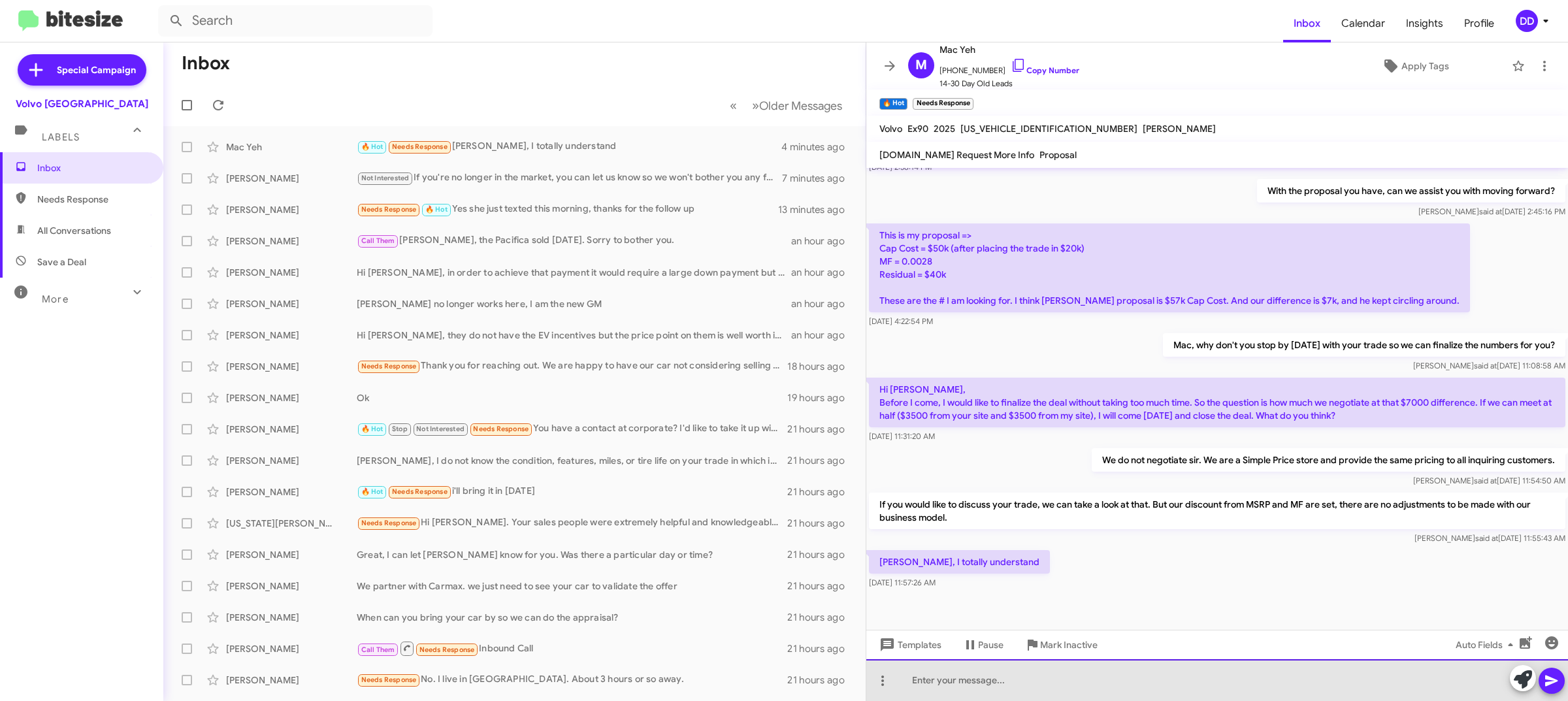
click at [1193, 690] on div at bounding box center [1216, 679] width 701 height 42
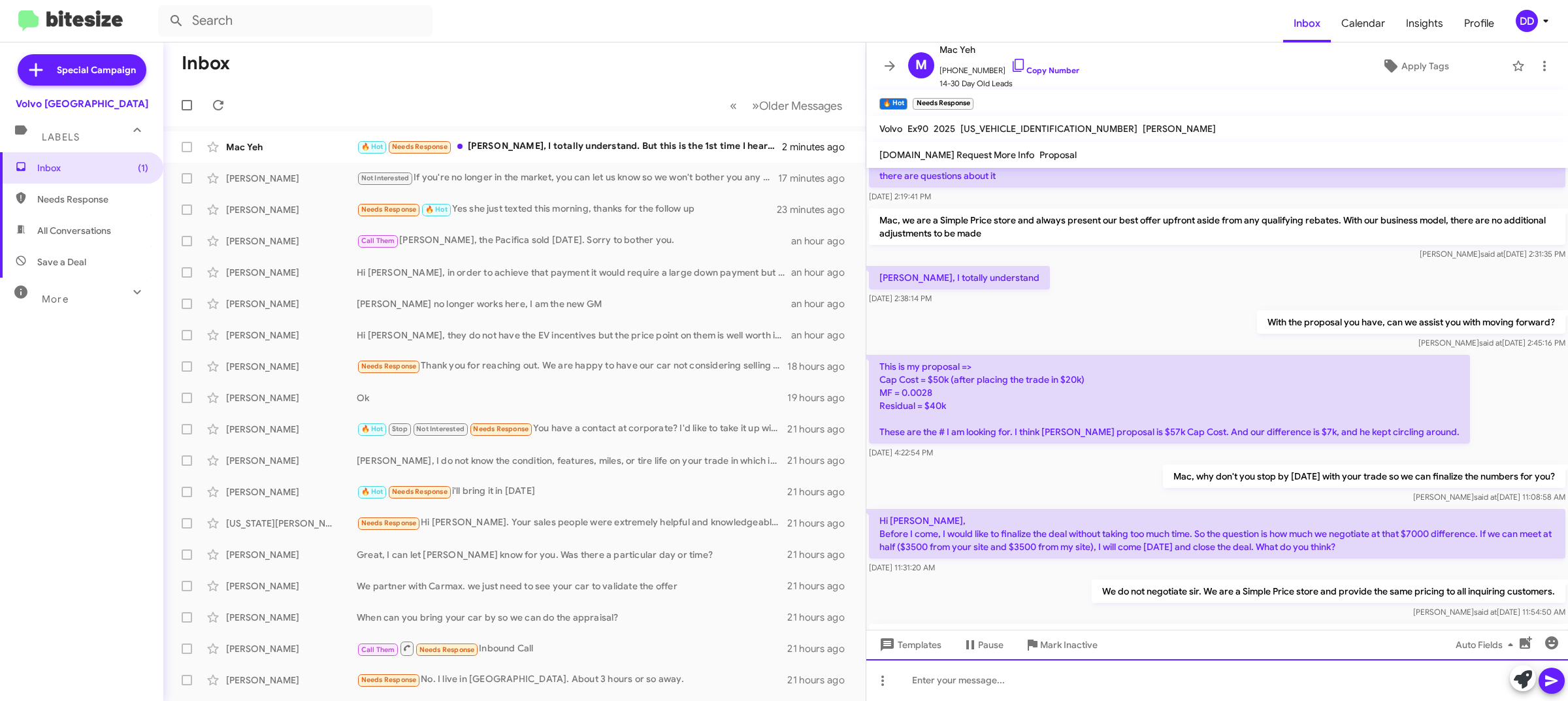
scroll to position [374, 0]
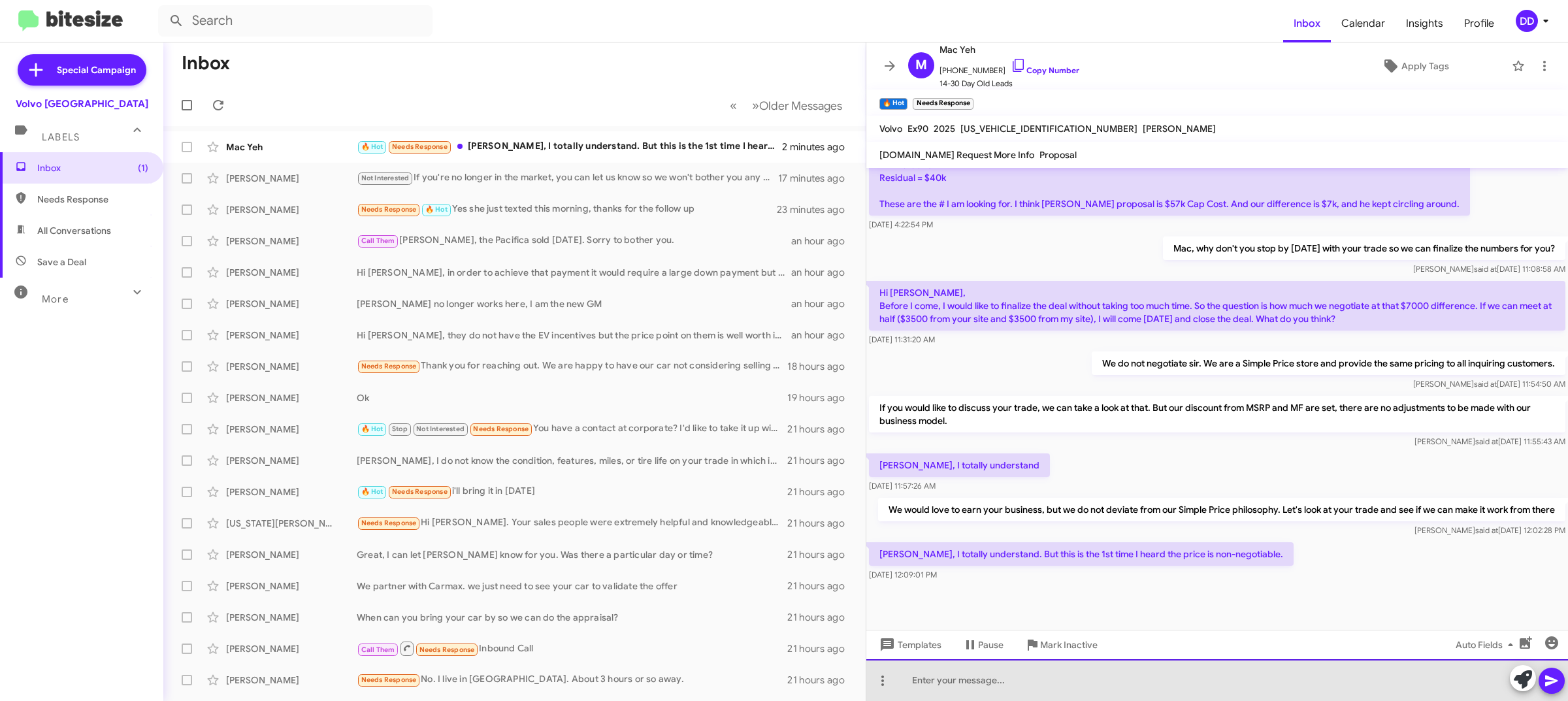
click at [1142, 681] on div at bounding box center [1216, 679] width 701 height 42
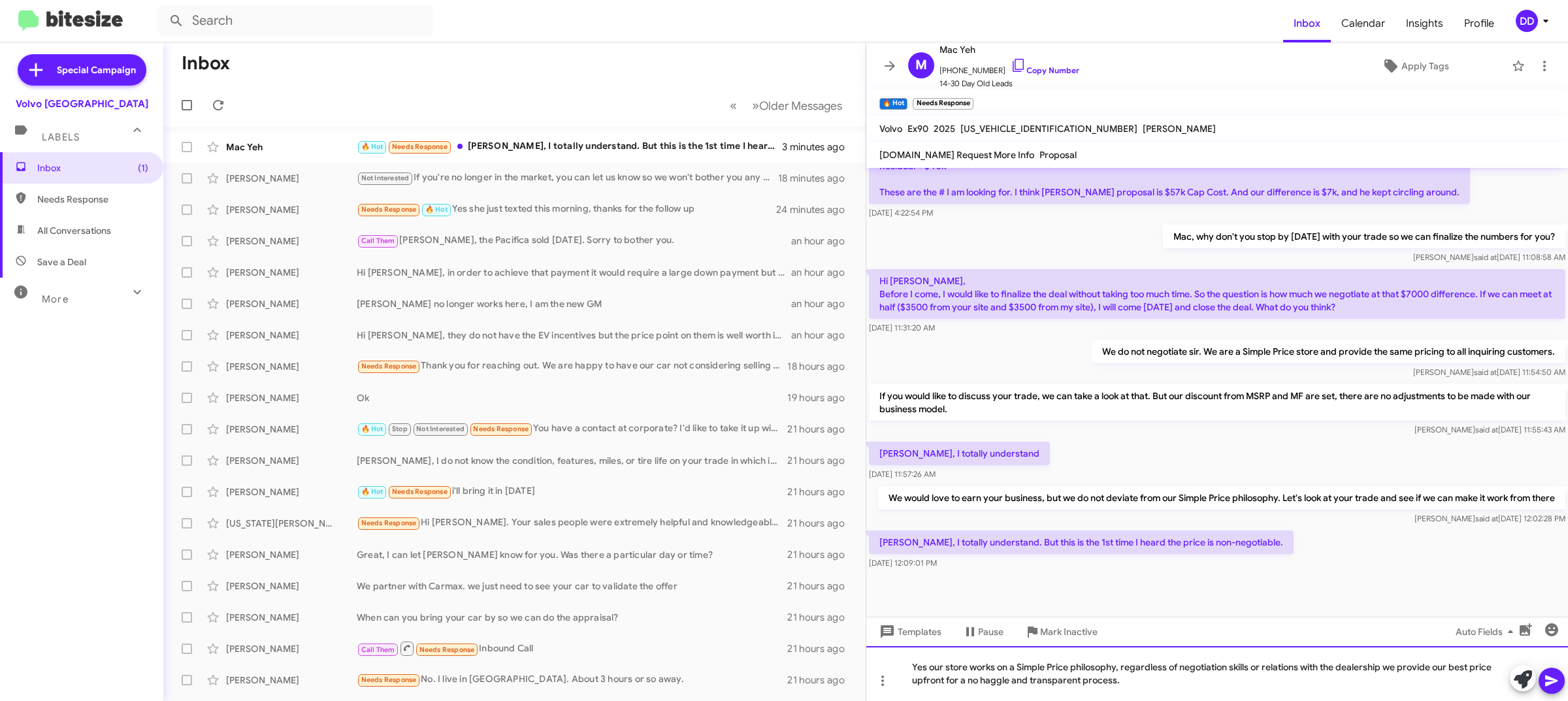
click at [1271, 686] on div "Yes our store works on a Simple Price philosophy, regardless of negotiation ski…" at bounding box center [1216, 672] width 701 height 55
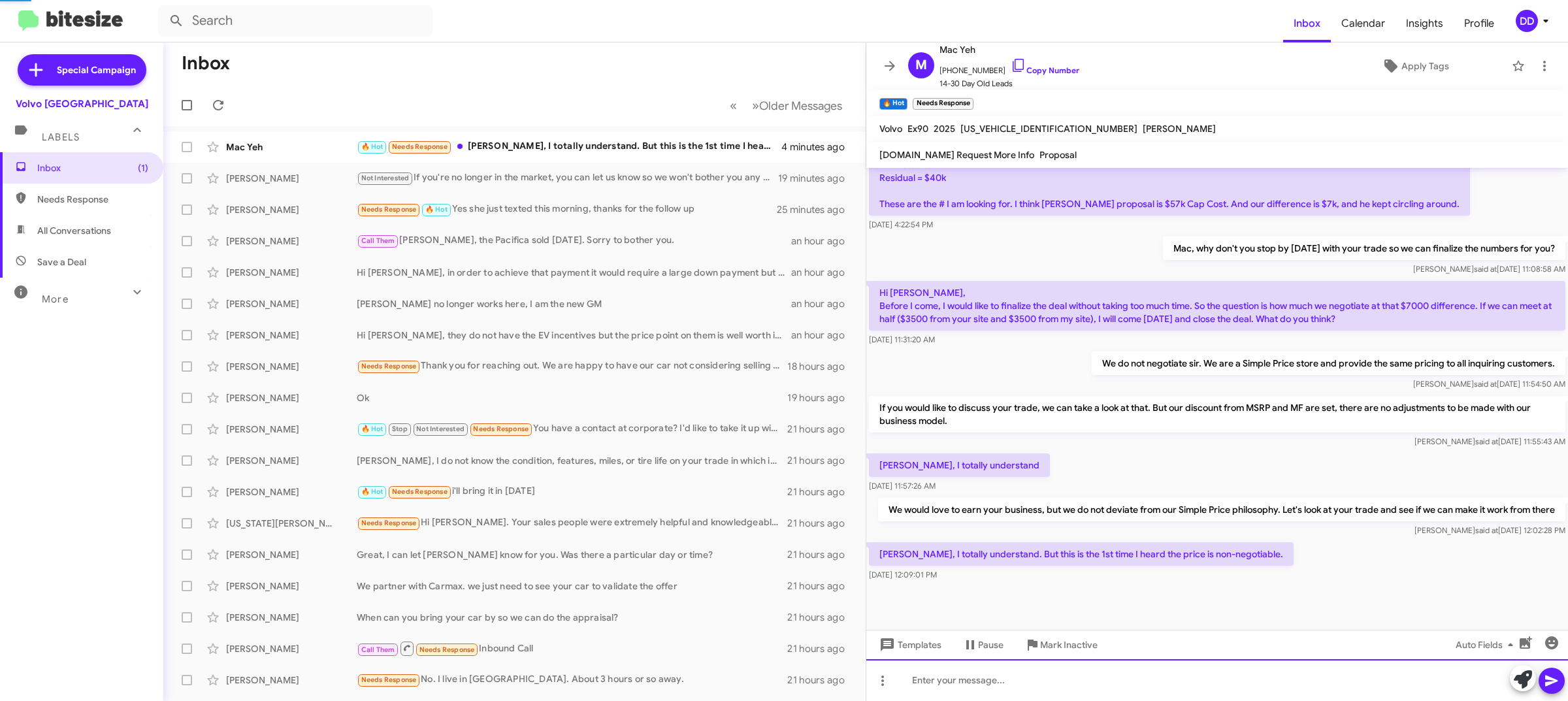
scroll to position [0, 0]
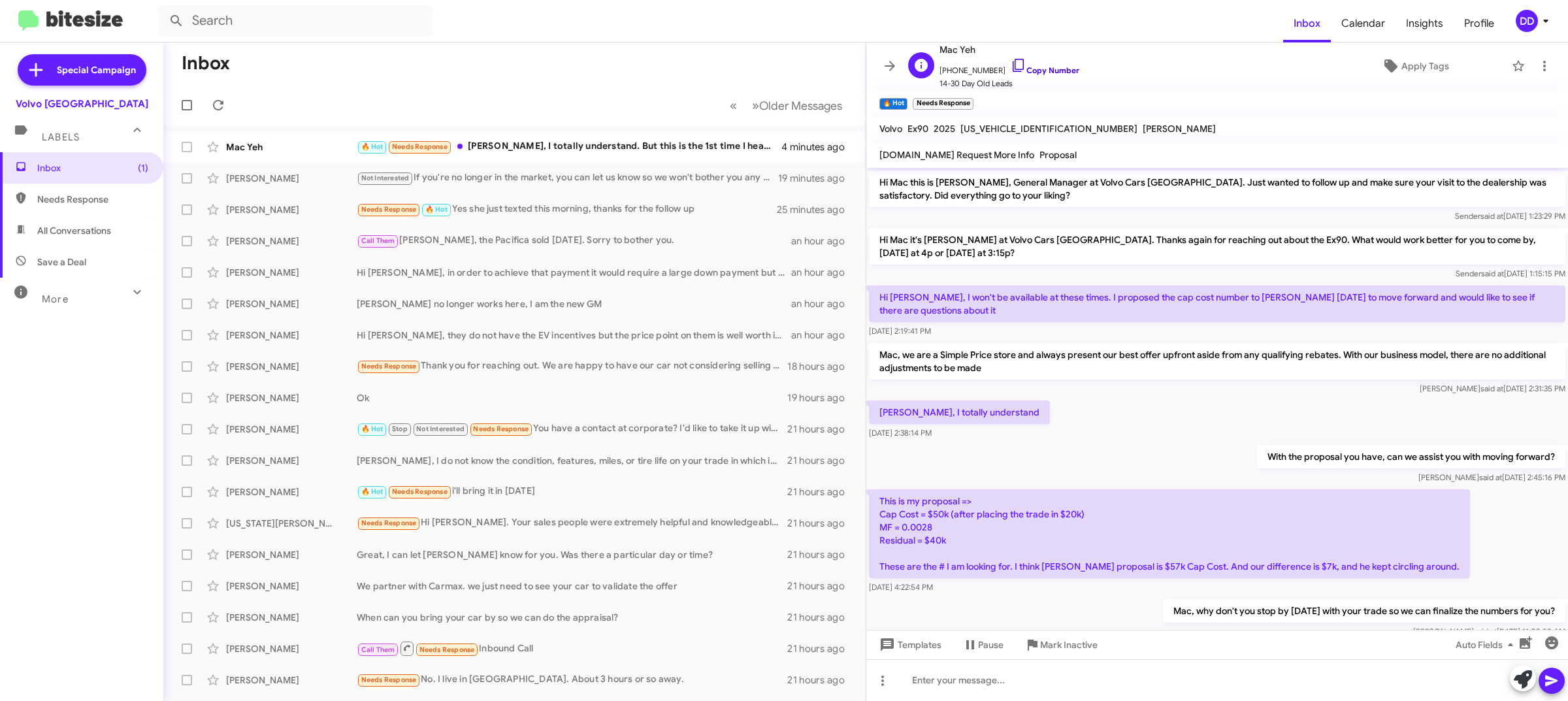
click at [1047, 70] on link "Copy Number" at bounding box center [1044, 70] width 69 height 10
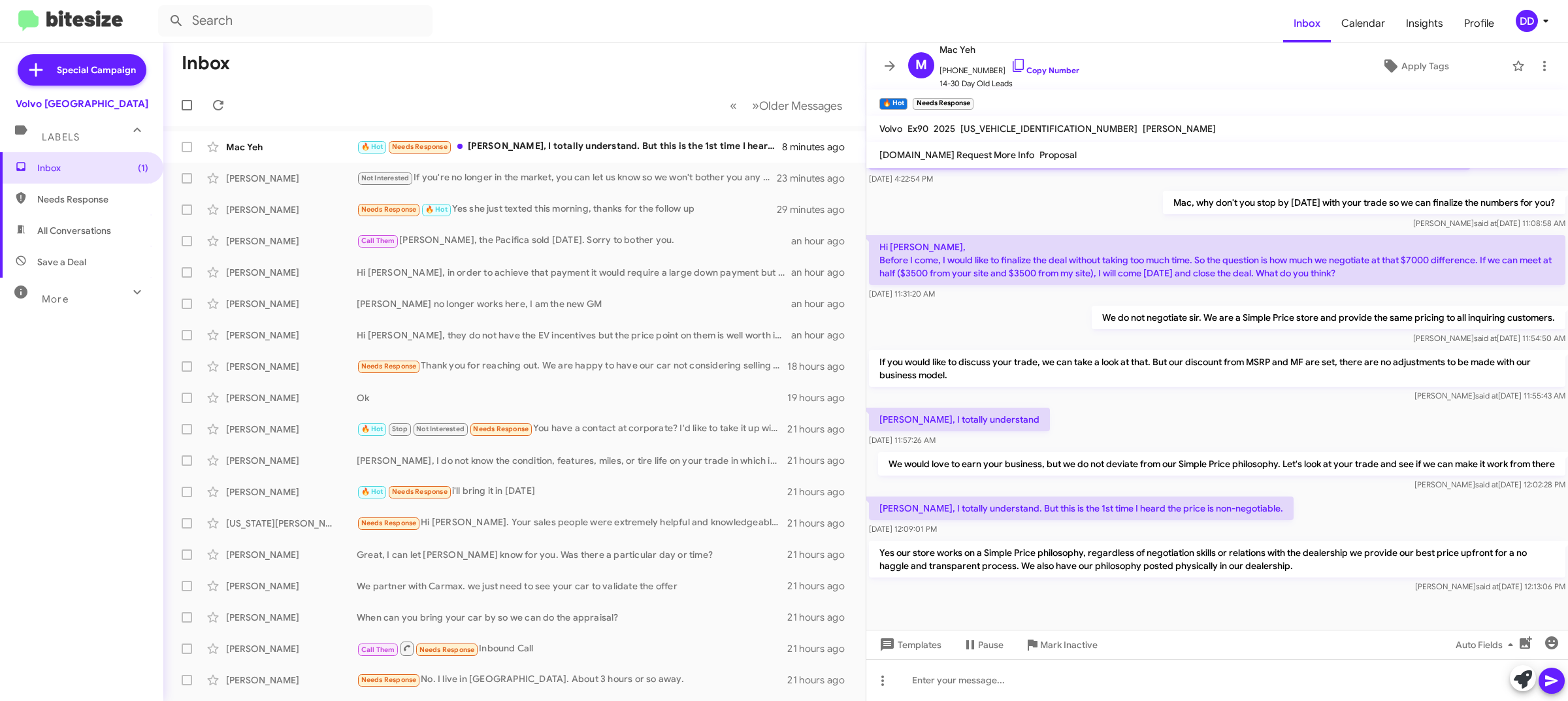
scroll to position [435, 0]
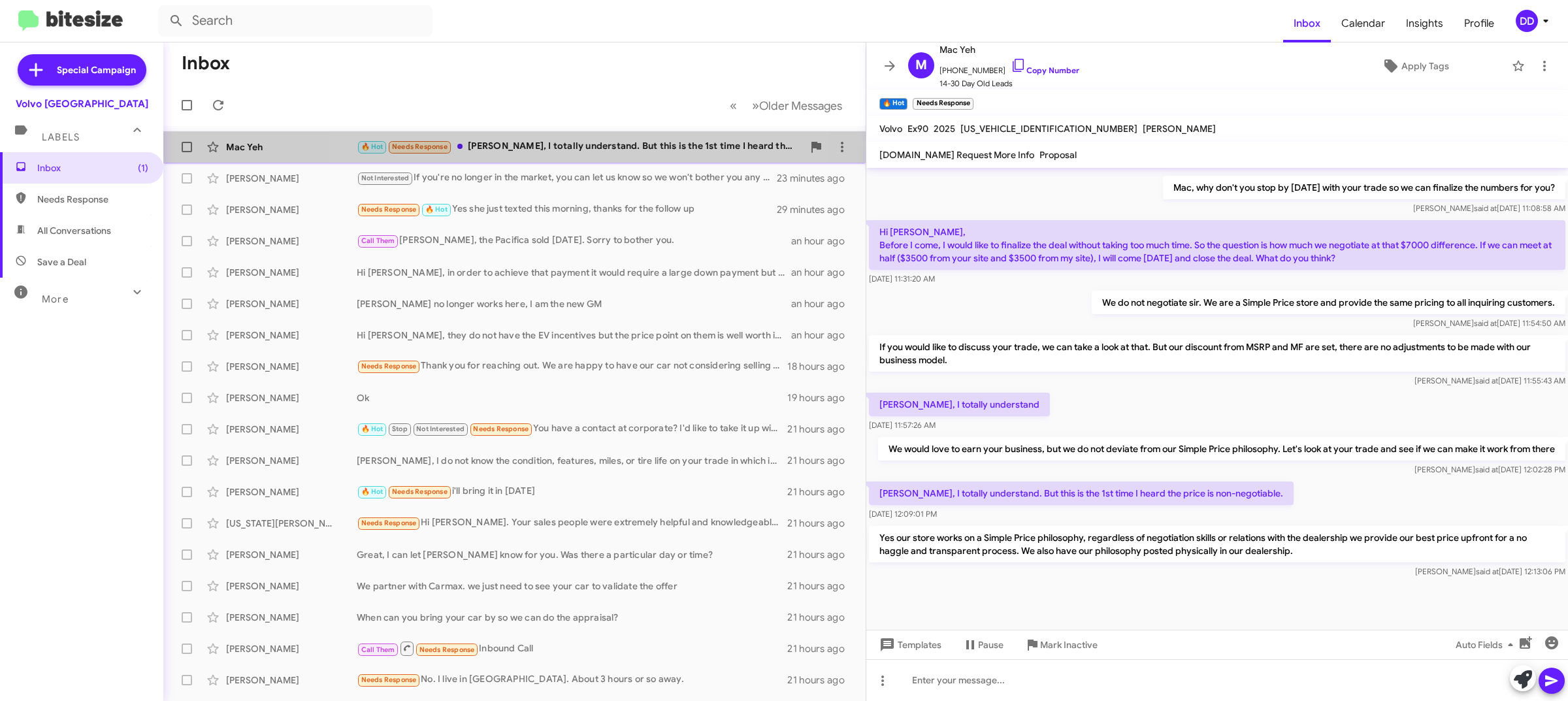
click at [520, 150] on div "🔥 Hot Needs Response [PERSON_NAME], I totally understand. But this is the 1st t…" at bounding box center [580, 146] width 446 height 15
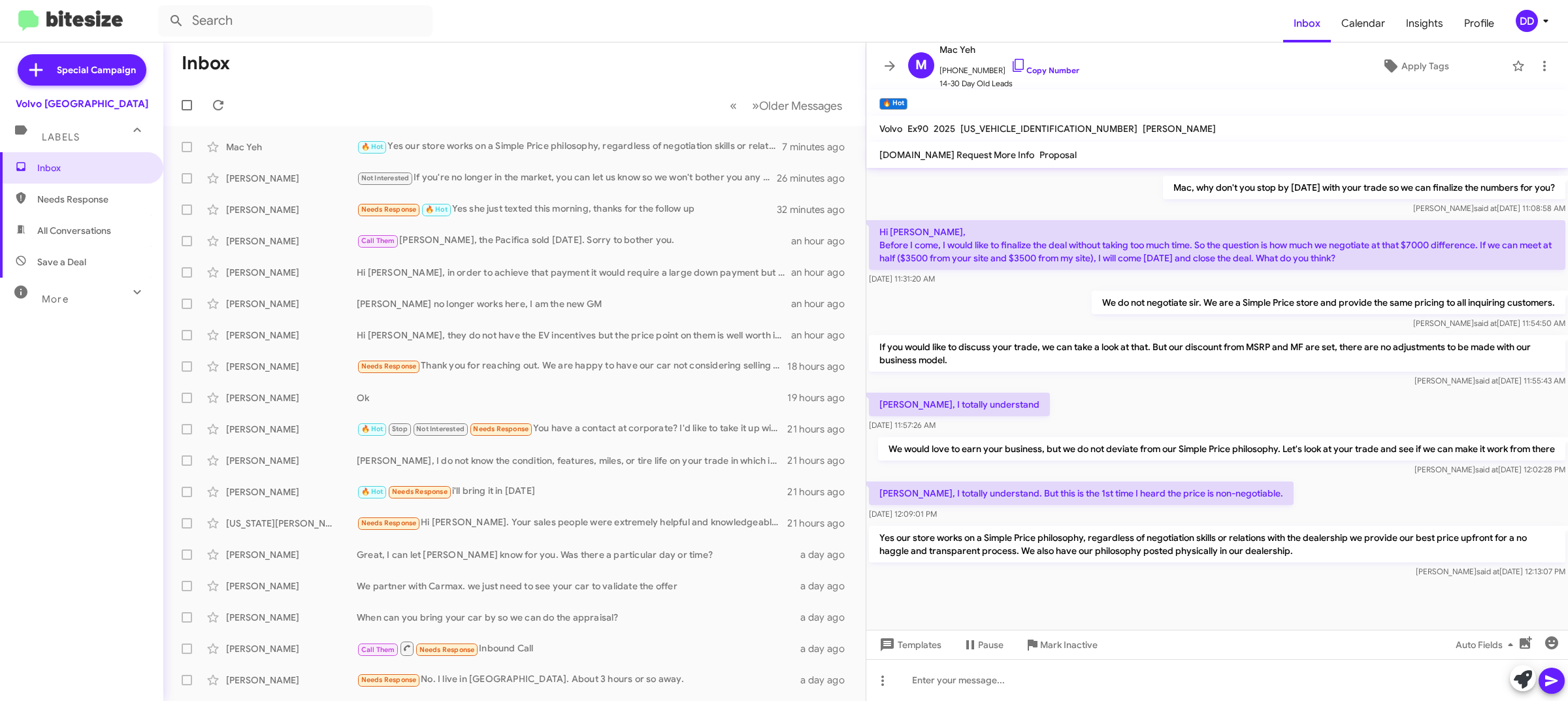
scroll to position [435, 0]
